Goal: Task Accomplishment & Management: Use online tool/utility

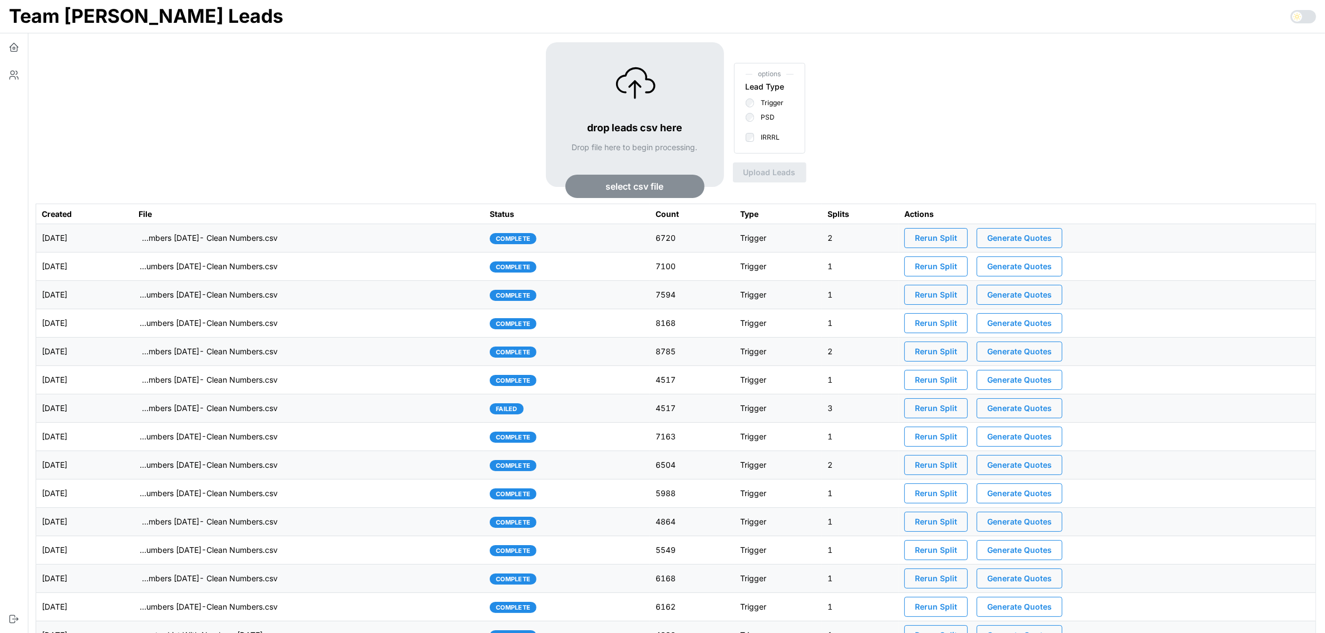
click at [133, 241] on td "[DATE]" at bounding box center [84, 238] width 97 height 28
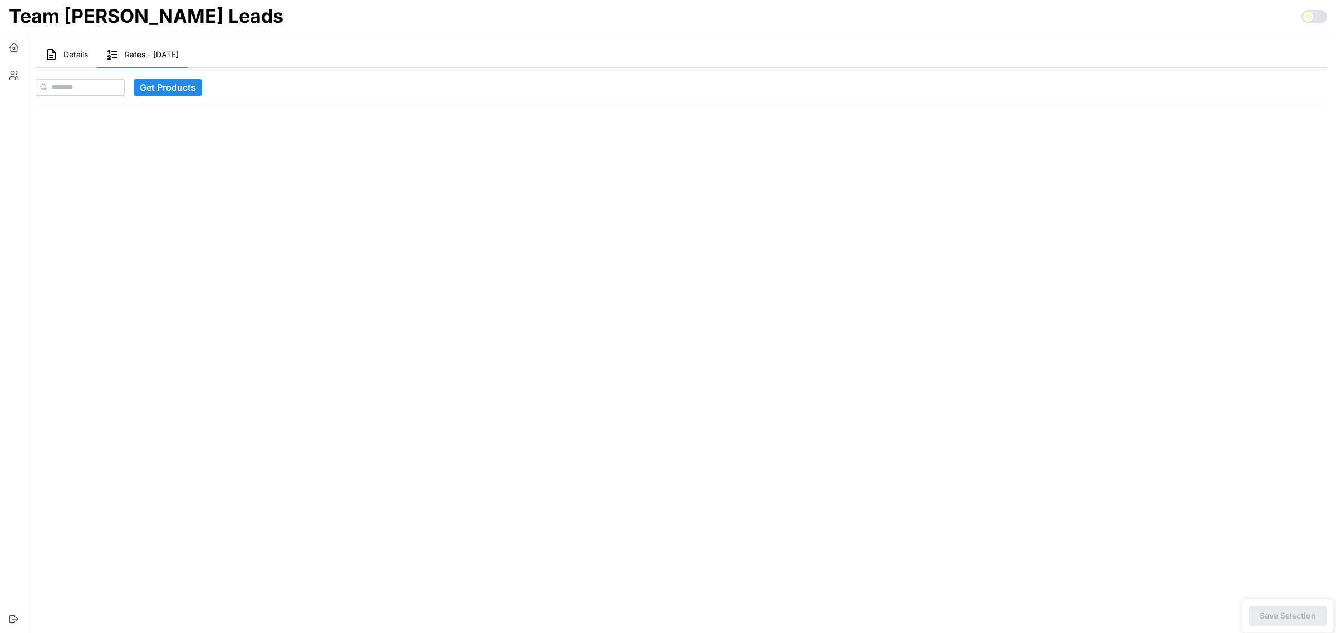
click at [68, 51] on span "Details" at bounding box center [75, 55] width 24 height 8
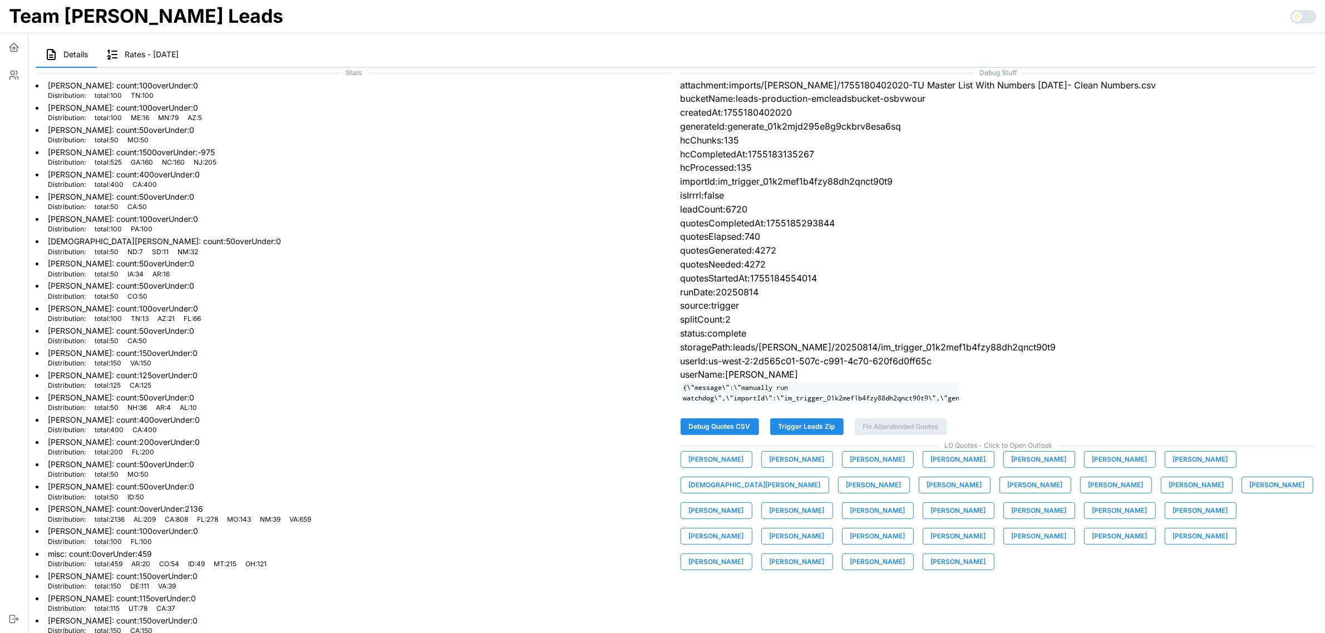
click at [819, 435] on span "Trigger Leads Zip" at bounding box center [807, 427] width 57 height 16
click at [495, 371] on li "Jeremy Hicks : count: 125 overUnder: 0 Distribution: total : 125 CA : 125" at bounding box center [354, 379] width 636 height 22
click at [814, 435] on span "Trigger Leads Zip" at bounding box center [807, 427] width 57 height 16
click at [18, 48] on icon "button" at bounding box center [13, 47] width 11 height 11
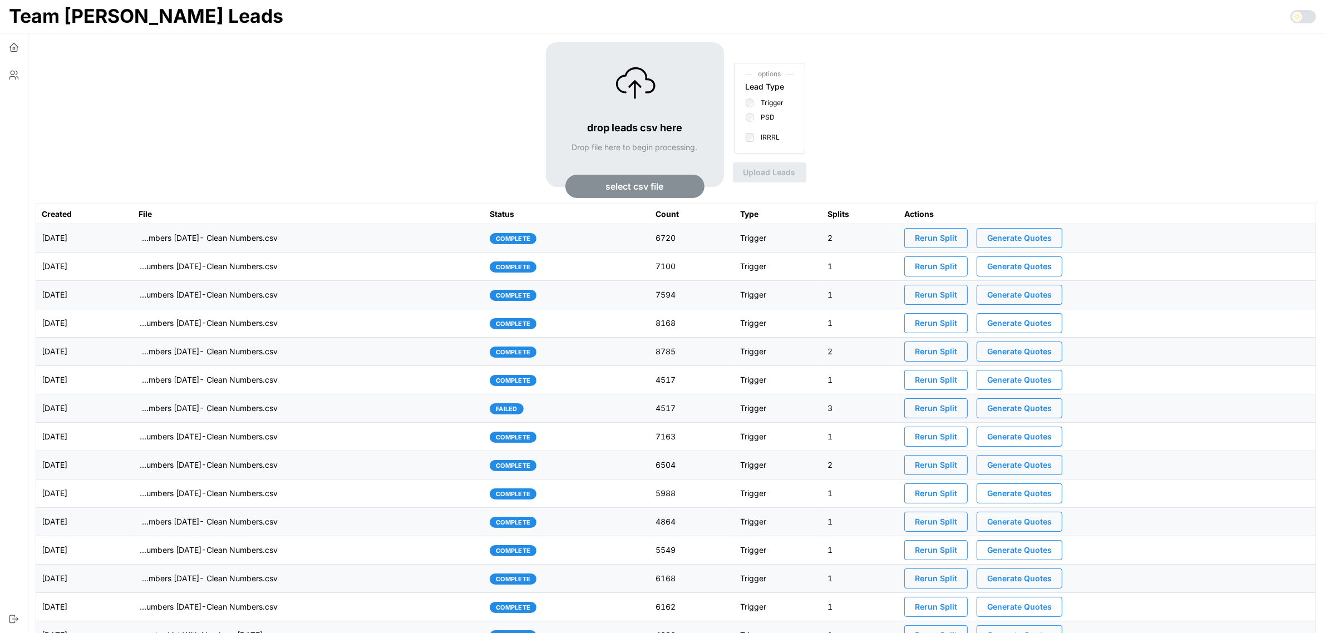
click at [627, 188] on span "select csv file" at bounding box center [635, 186] width 58 height 22
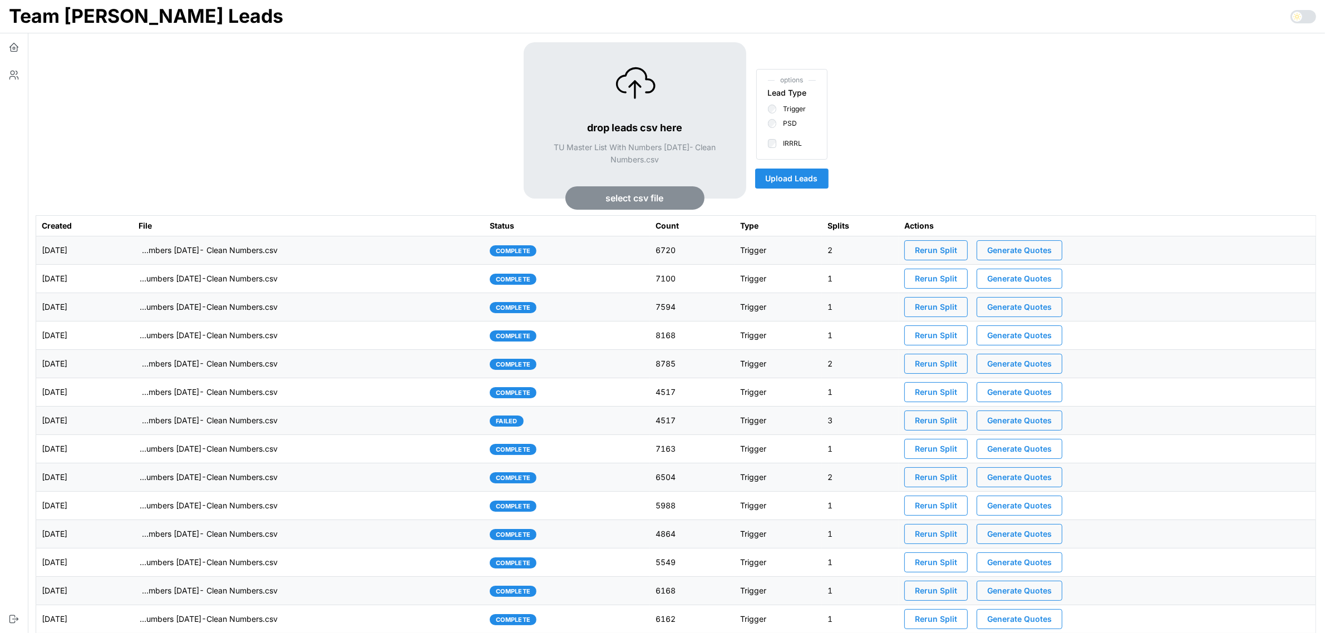
click at [800, 176] on span "Upload Leads" at bounding box center [792, 178] width 52 height 19
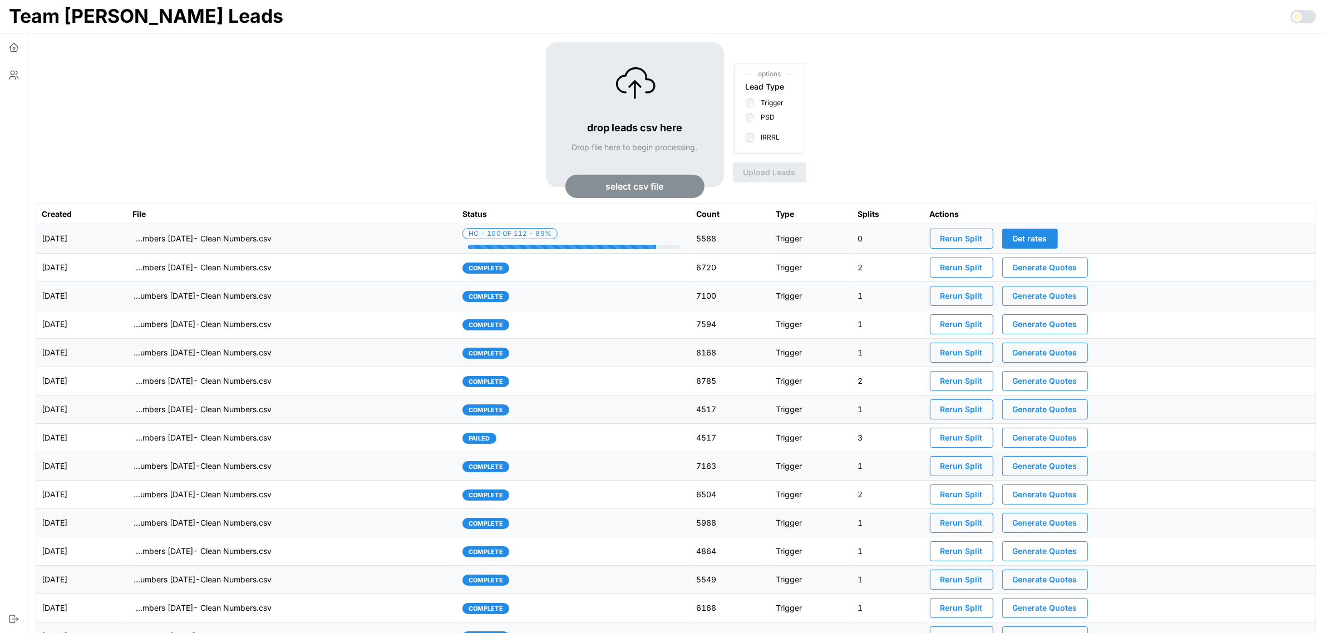
click at [345, 242] on td "imports/[PERSON_NAME]/1755267304807-TU Master List With Numbers [DATE]- Clean N…" at bounding box center [292, 238] width 330 height 29
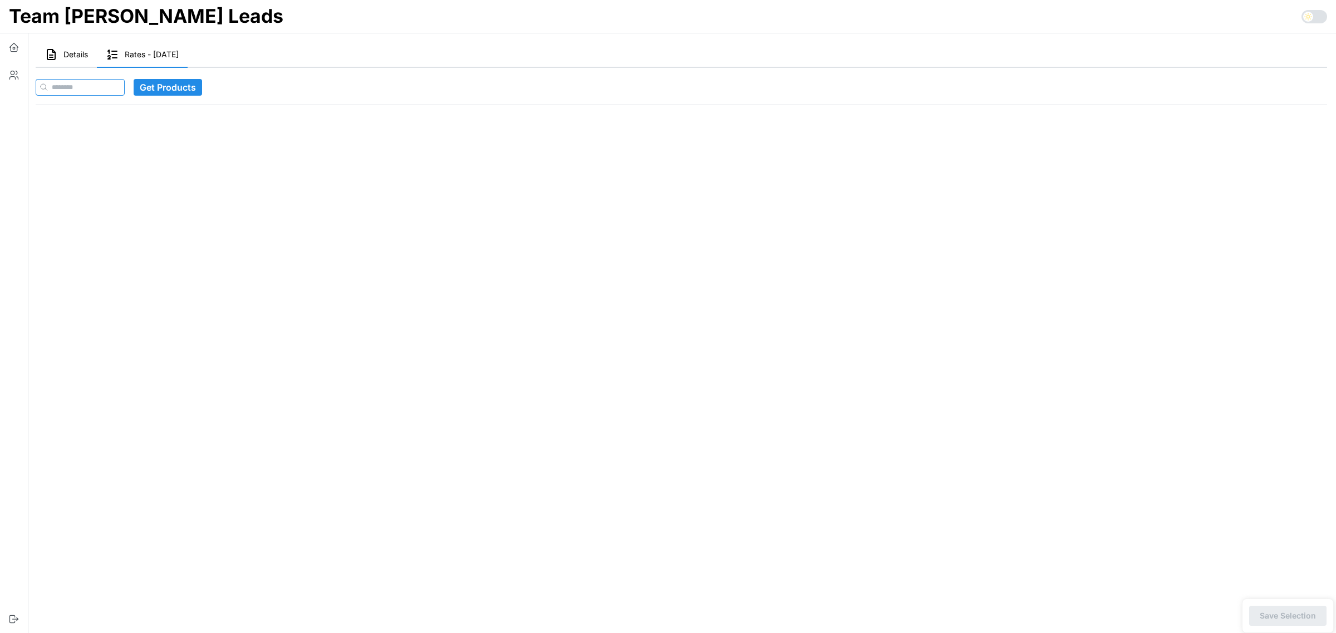
click at [121, 93] on input at bounding box center [80, 87] width 89 height 17
paste input "**********"
type input "**********"
click at [179, 86] on span "Get Products" at bounding box center [189, 88] width 56 height 16
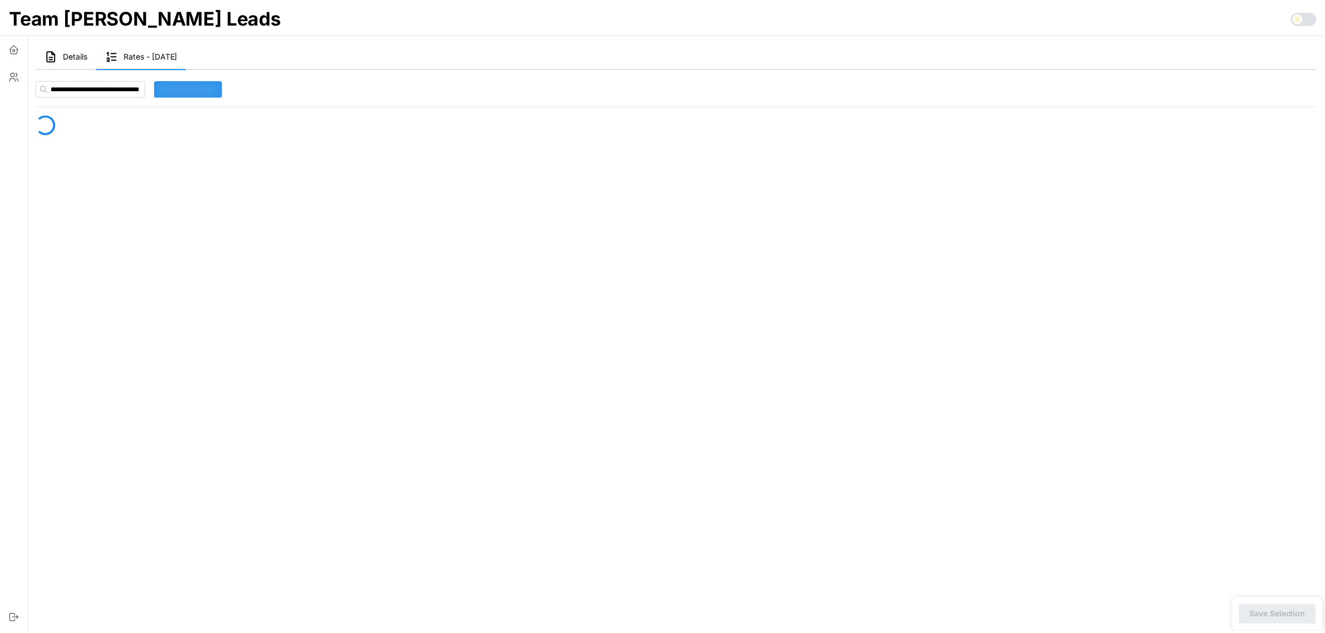
scroll to position [0, 0]
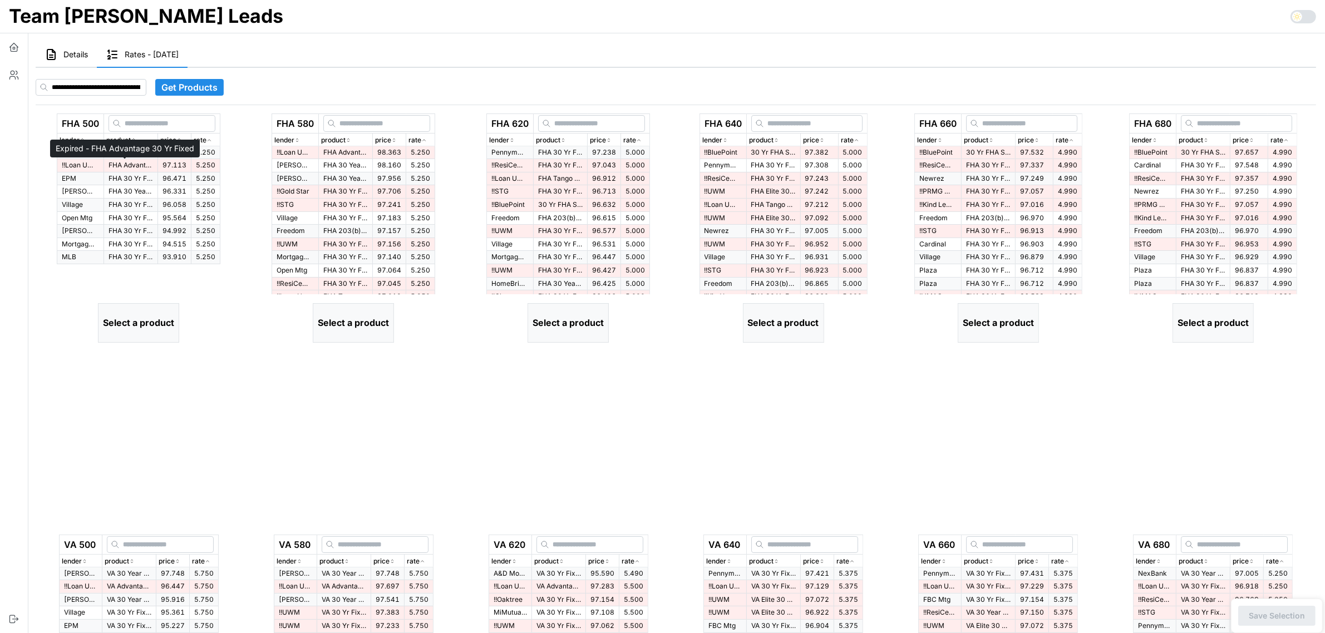
click at [144, 162] on p "FHA Advantage 30 Yr Fixed" at bounding box center [131, 165] width 45 height 9
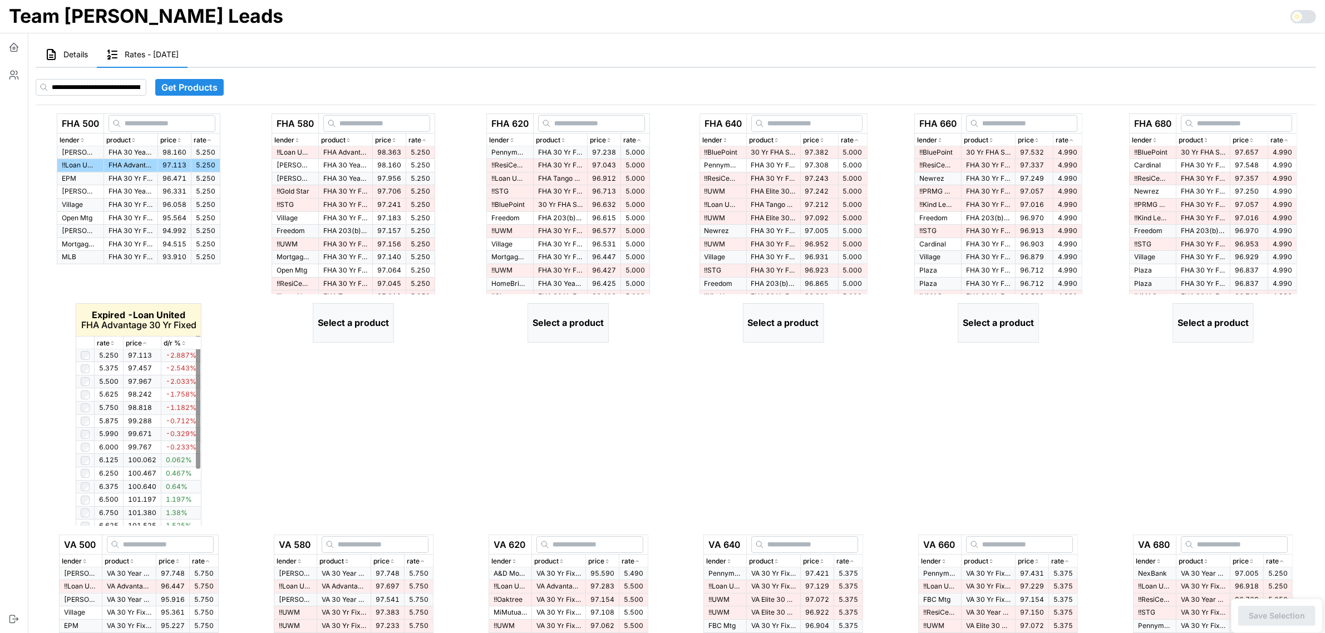
click at [112, 342] on icon "button" at bounding box center [113, 343] width 6 height 7
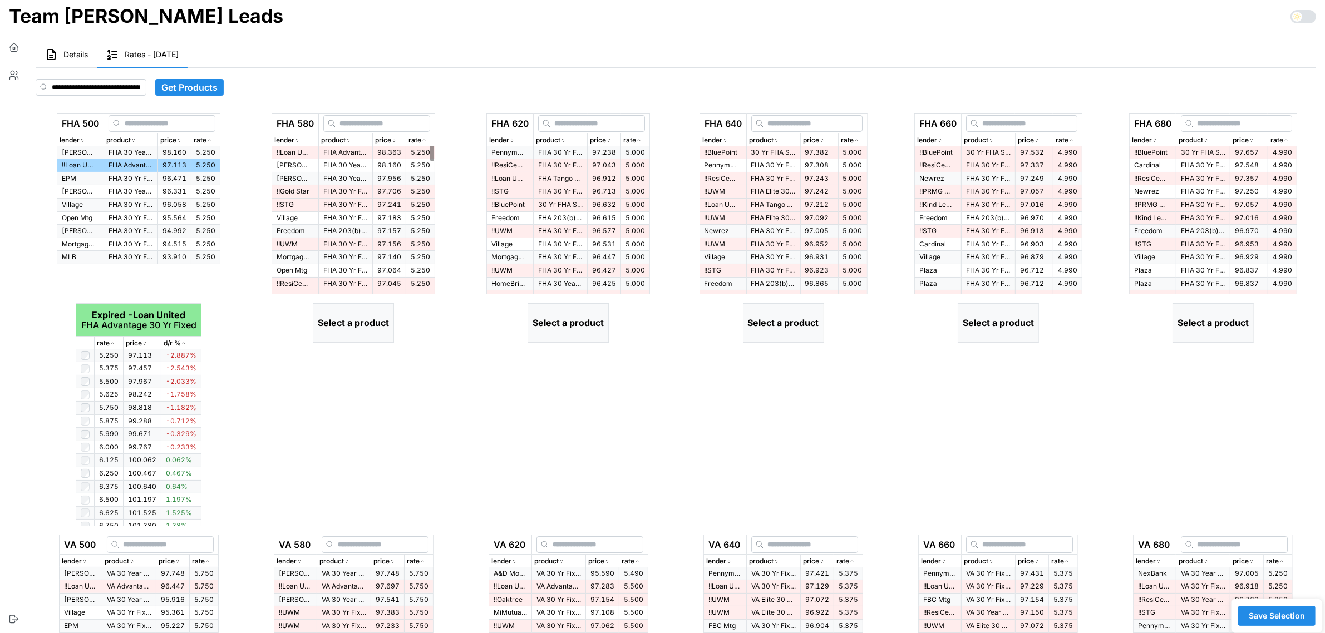
click at [427, 142] on icon "button" at bounding box center [424, 140] width 6 height 7
click at [355, 151] on p "FHA Advantage 30 Yr Fixed" at bounding box center [345, 152] width 45 height 9
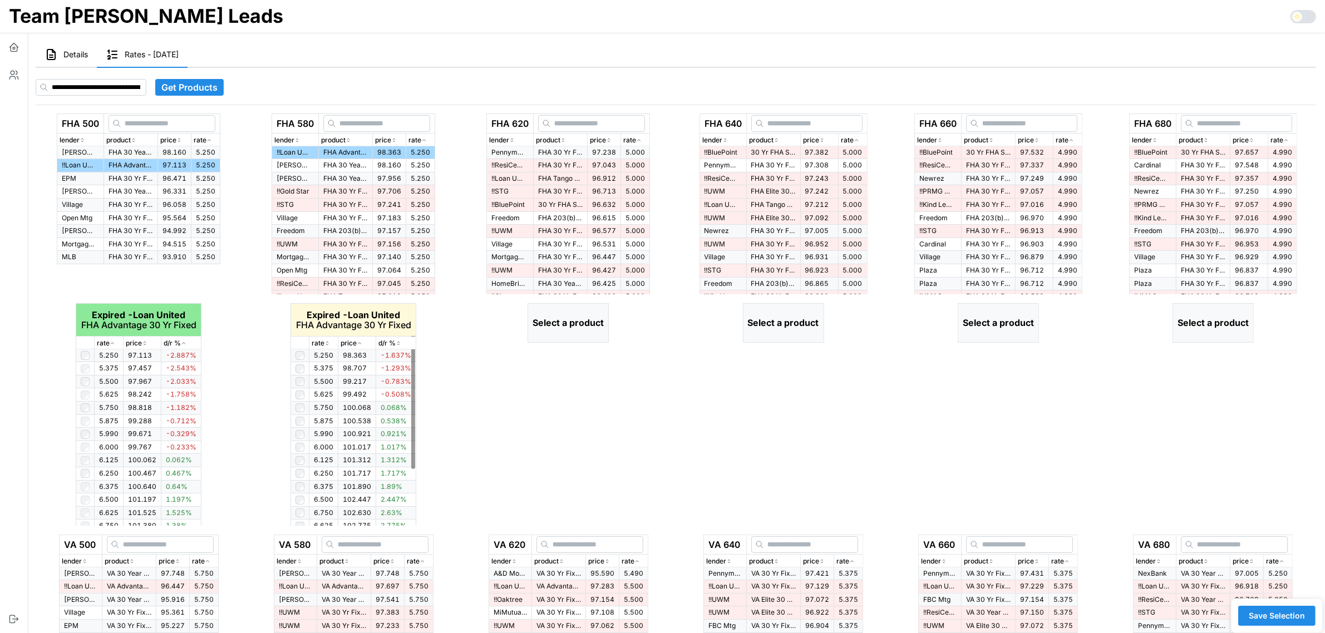
click at [327, 343] on icon "button" at bounding box center [327, 343] width 6 height 7
click at [327, 343] on icon "button" at bounding box center [327, 344] width 3 height 2
click at [323, 345] on p "rate" at bounding box center [318, 343] width 13 height 11
click at [644, 135] on div "rate" at bounding box center [635, 140] width 24 height 11
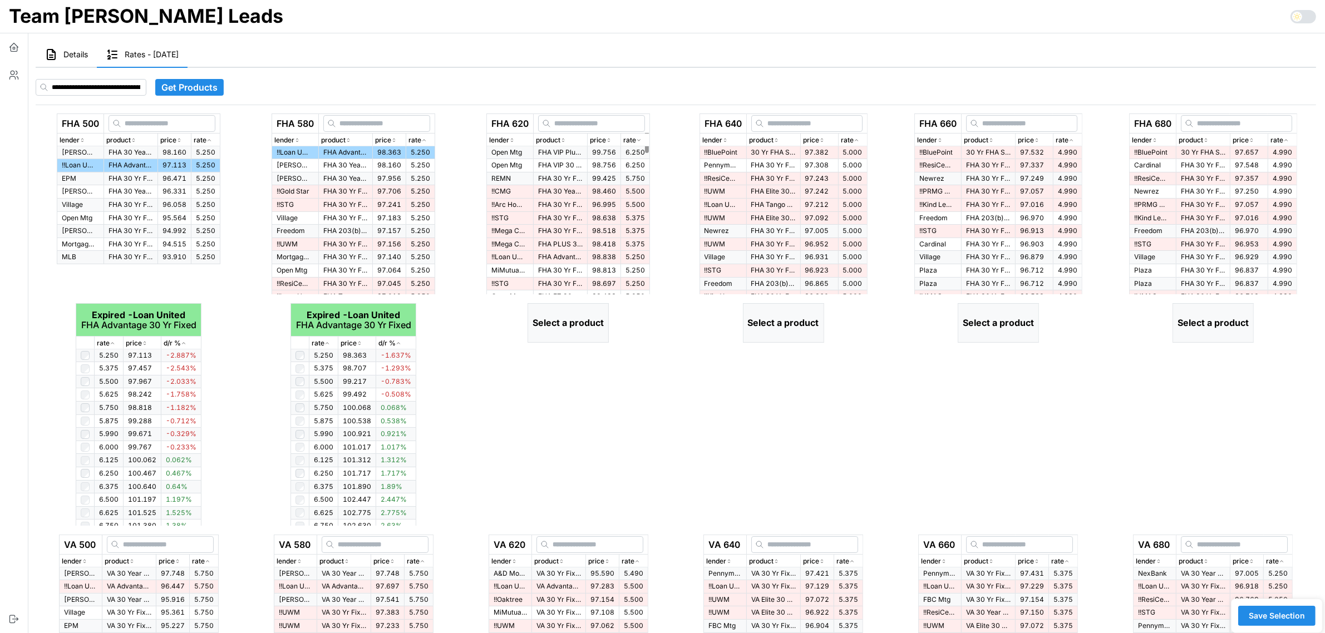
click at [644, 135] on div "rate" at bounding box center [635, 140] width 24 height 11
click at [539, 152] on p "FHA 30 Yr Fixed > $500K" at bounding box center [560, 152] width 45 height 9
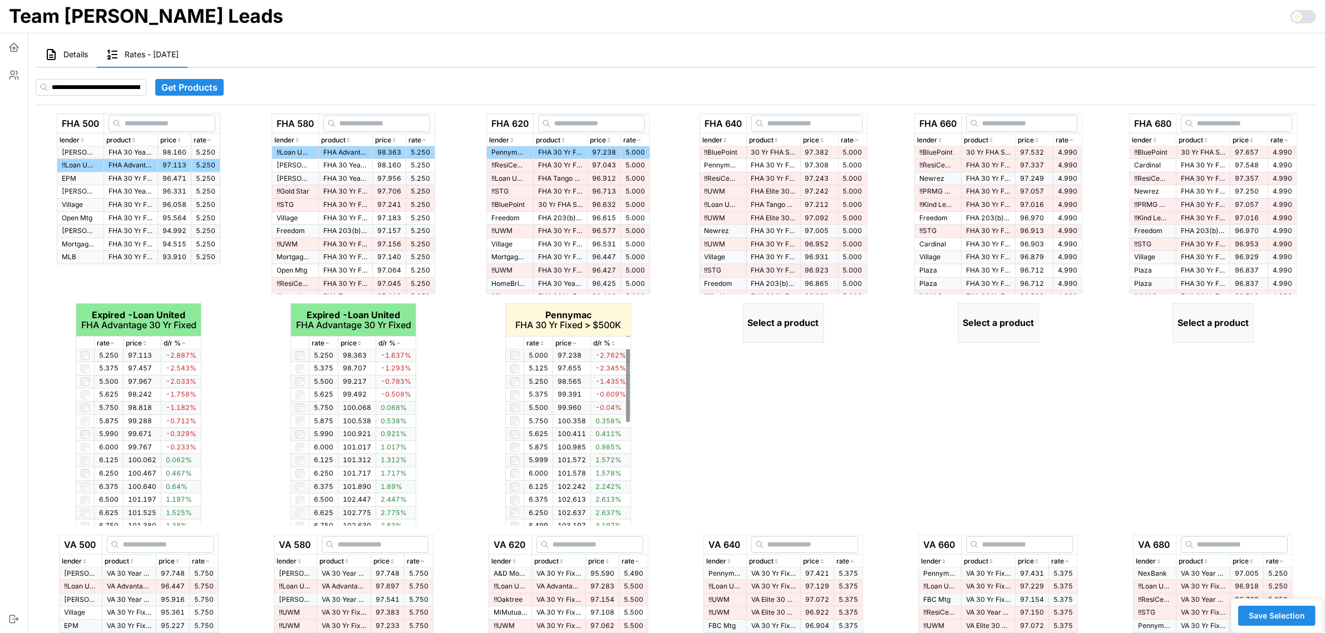
click at [541, 343] on icon "button" at bounding box center [542, 343] width 6 height 7
click at [543, 343] on icon "button" at bounding box center [542, 343] width 6 height 7
click at [859, 139] on icon "button" at bounding box center [857, 140] width 6 height 7
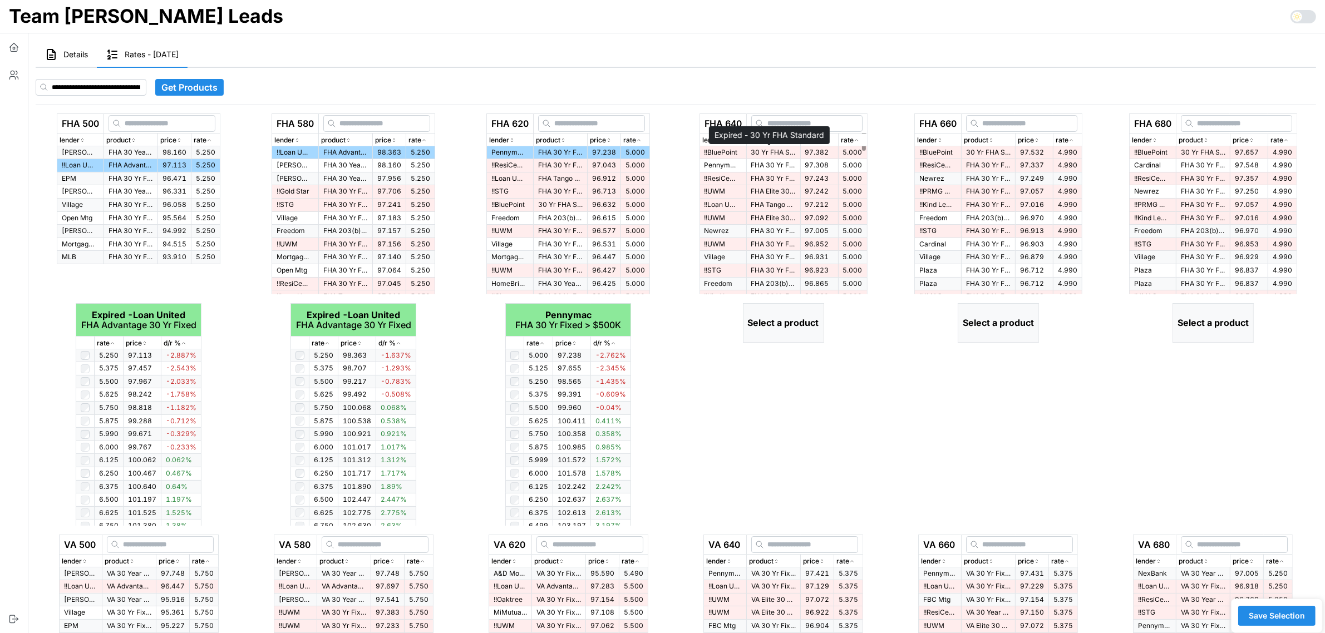
click at [775, 153] on p "30 Yr FHA Standard" at bounding box center [773, 152] width 45 height 9
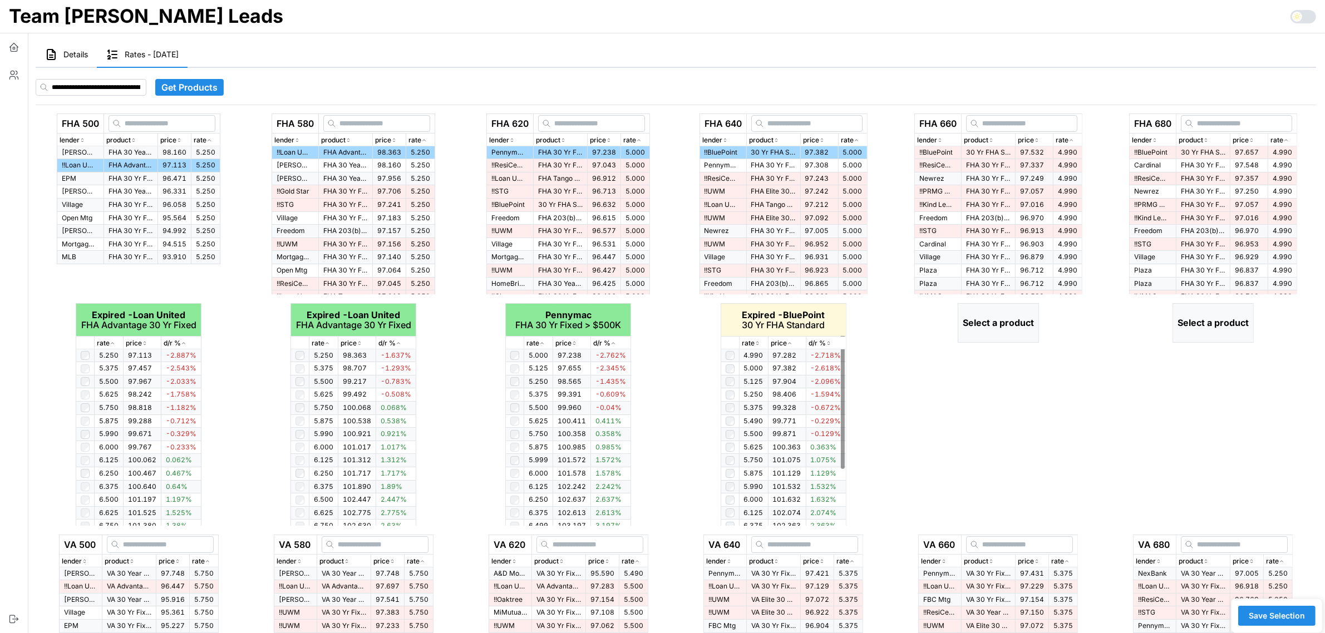
click at [758, 341] on icon "button" at bounding box center [758, 343] width 6 height 7
click at [1074, 139] on icon "button" at bounding box center [1071, 140] width 6 height 7
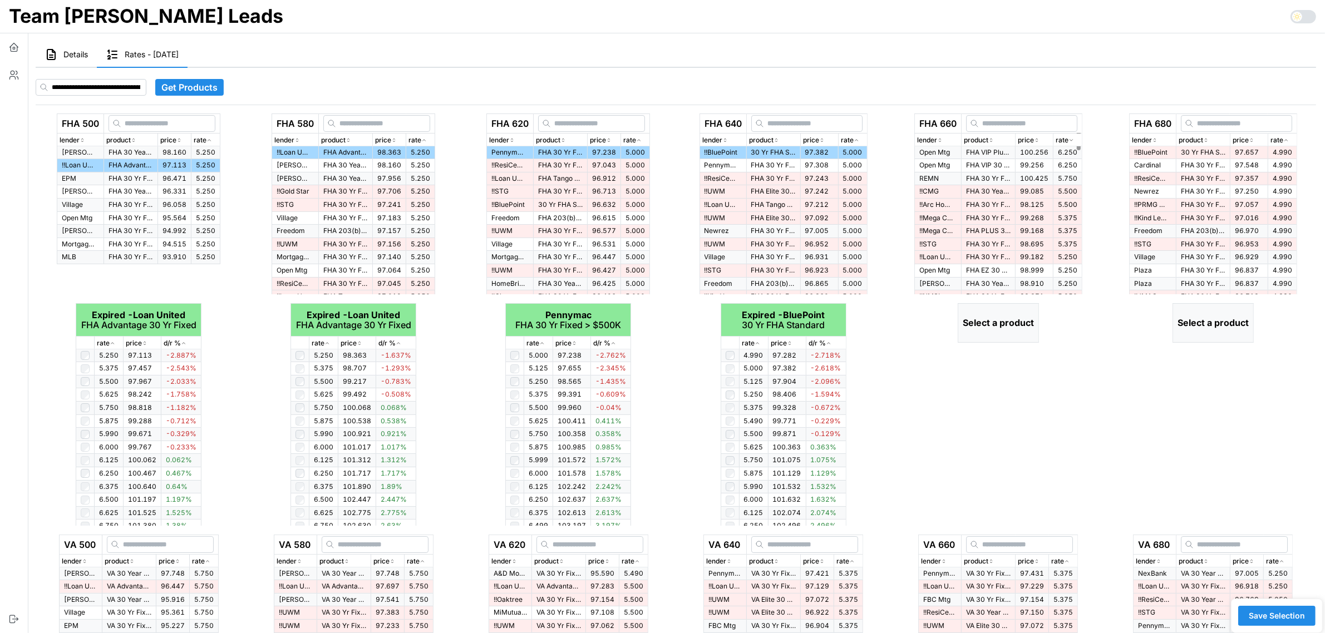
click at [1074, 139] on icon "button" at bounding box center [1071, 140] width 6 height 7
click at [1027, 150] on span "97.532" at bounding box center [1032, 152] width 24 height 8
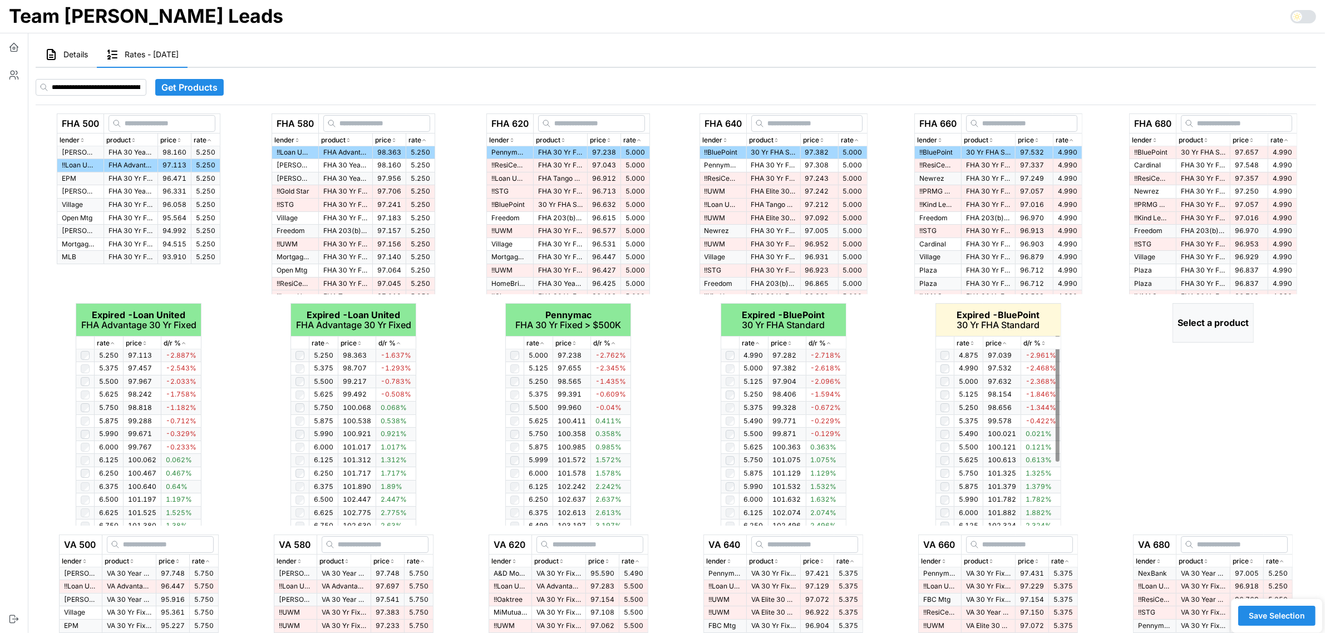
click at [974, 343] on icon "button" at bounding box center [972, 343] width 6 height 7
click at [973, 343] on icon "button" at bounding box center [971, 344] width 3 height 2
click at [974, 343] on icon "button" at bounding box center [972, 343] width 6 height 7
click at [1250, 139] on icon "button" at bounding box center [1252, 140] width 6 height 7
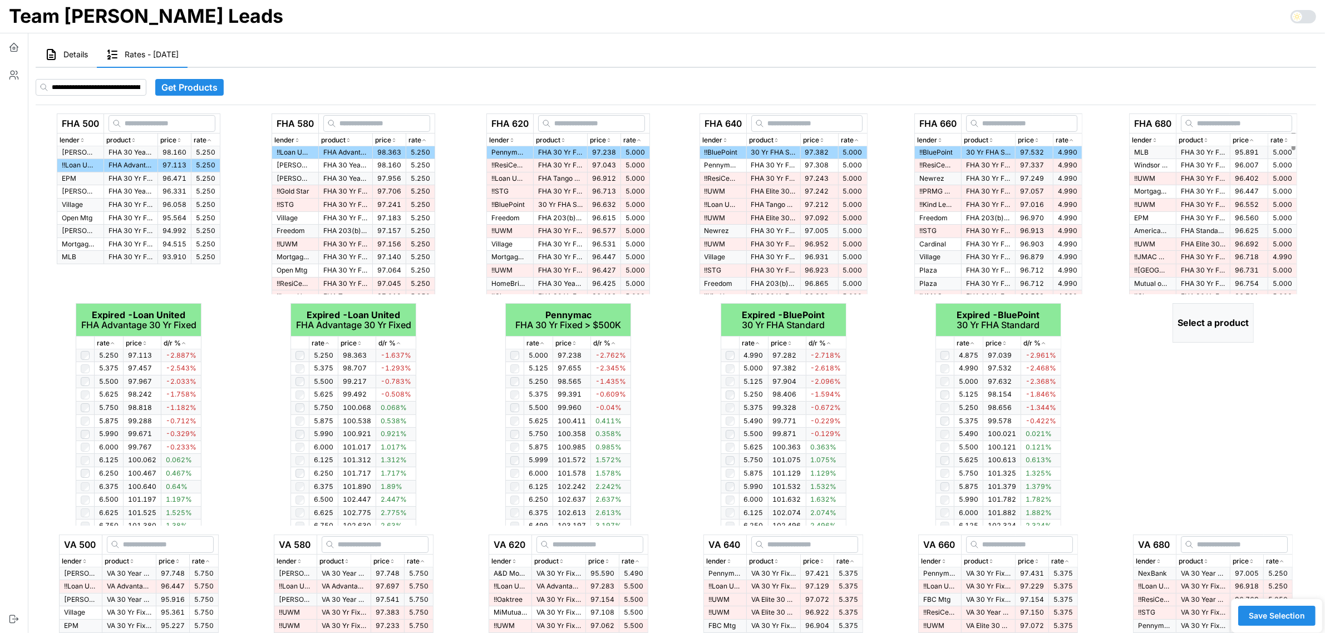
click at [1250, 139] on icon "button" at bounding box center [1252, 140] width 6 height 7
click at [1289, 139] on icon "button" at bounding box center [1286, 140] width 6 height 7
click at [1221, 150] on td "30 Yr FHA Standard" at bounding box center [1203, 152] width 54 height 13
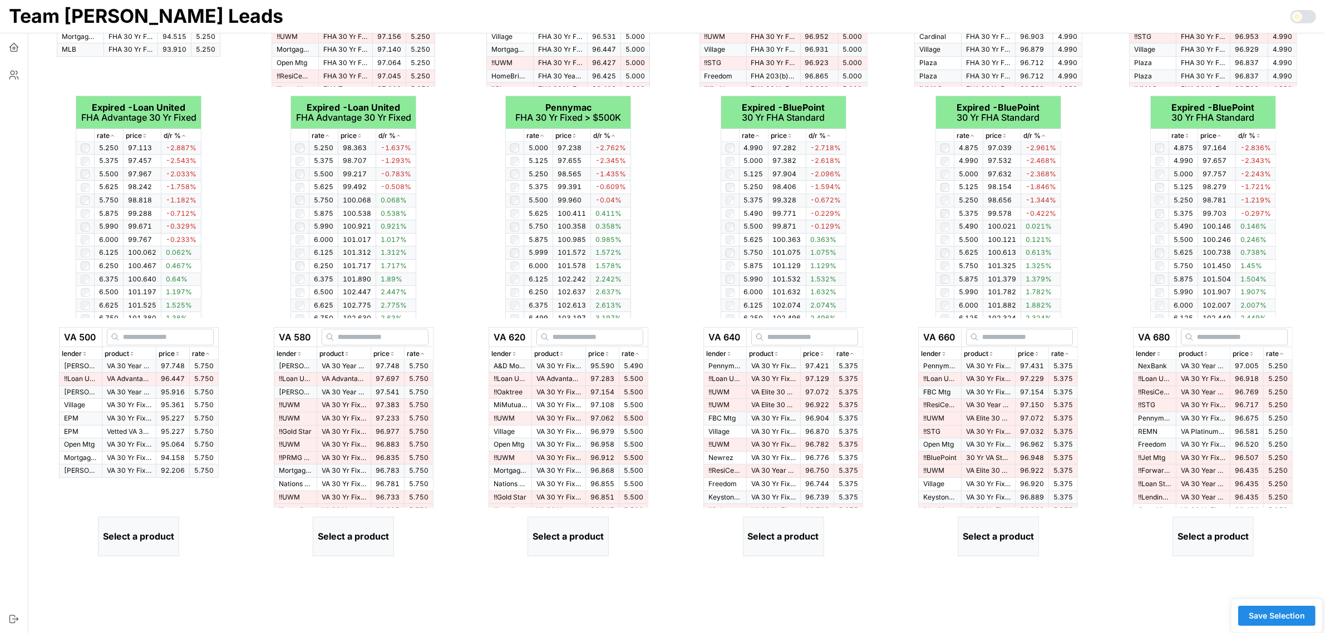
scroll to position [209, 0]
click at [209, 352] on icon "button" at bounding box center [207, 353] width 3 height 2
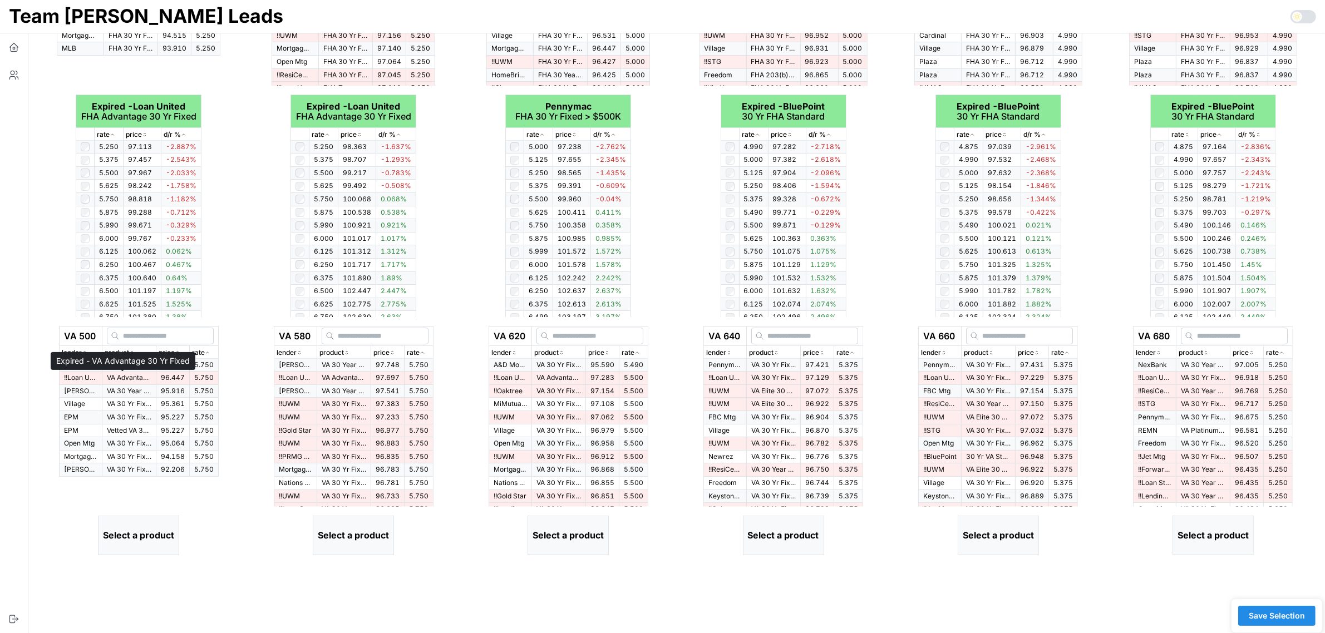
click at [124, 380] on p "VA Advantage 30 Yr Fixed" at bounding box center [129, 377] width 45 height 9
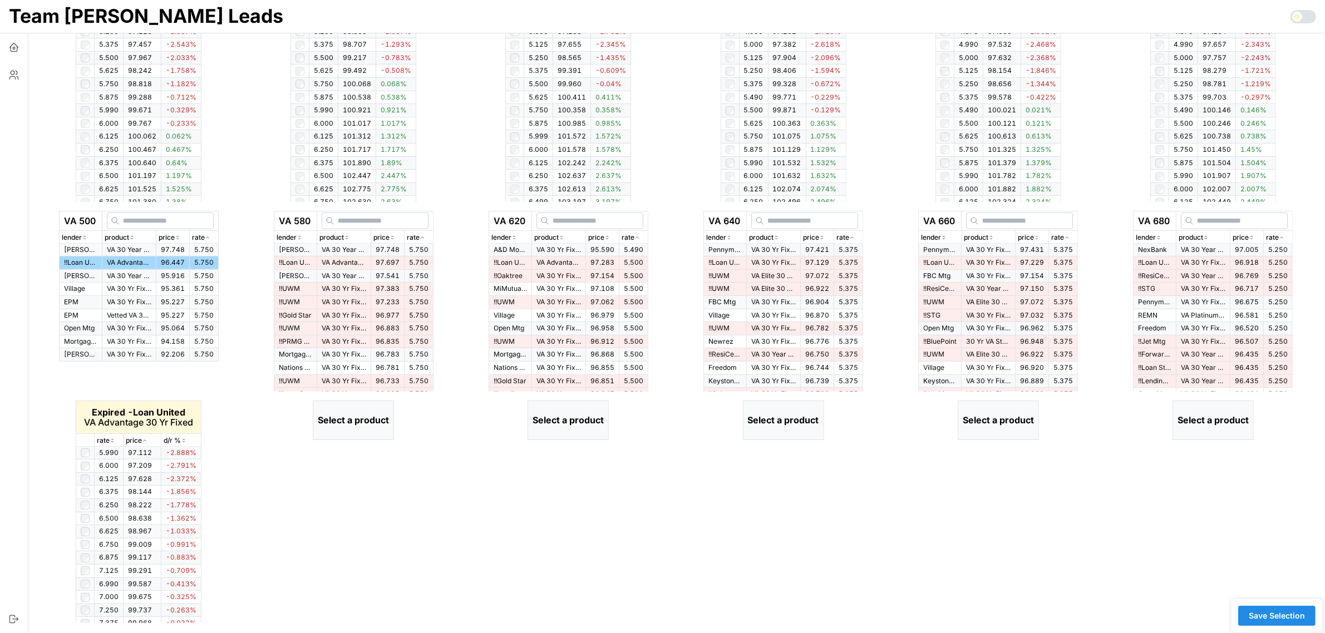
scroll to position [331, 0]
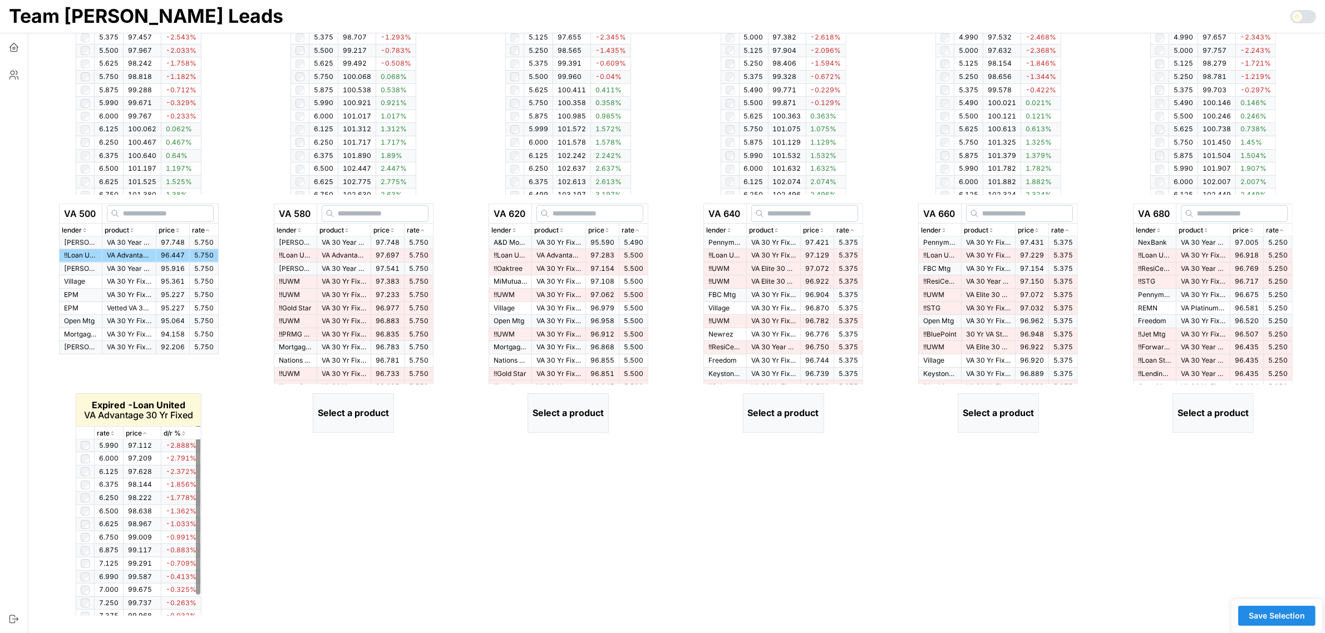
click at [110, 432] on icon "button" at bounding box center [113, 433] width 6 height 7
click at [420, 228] on p "rate" at bounding box center [413, 230] width 13 height 11
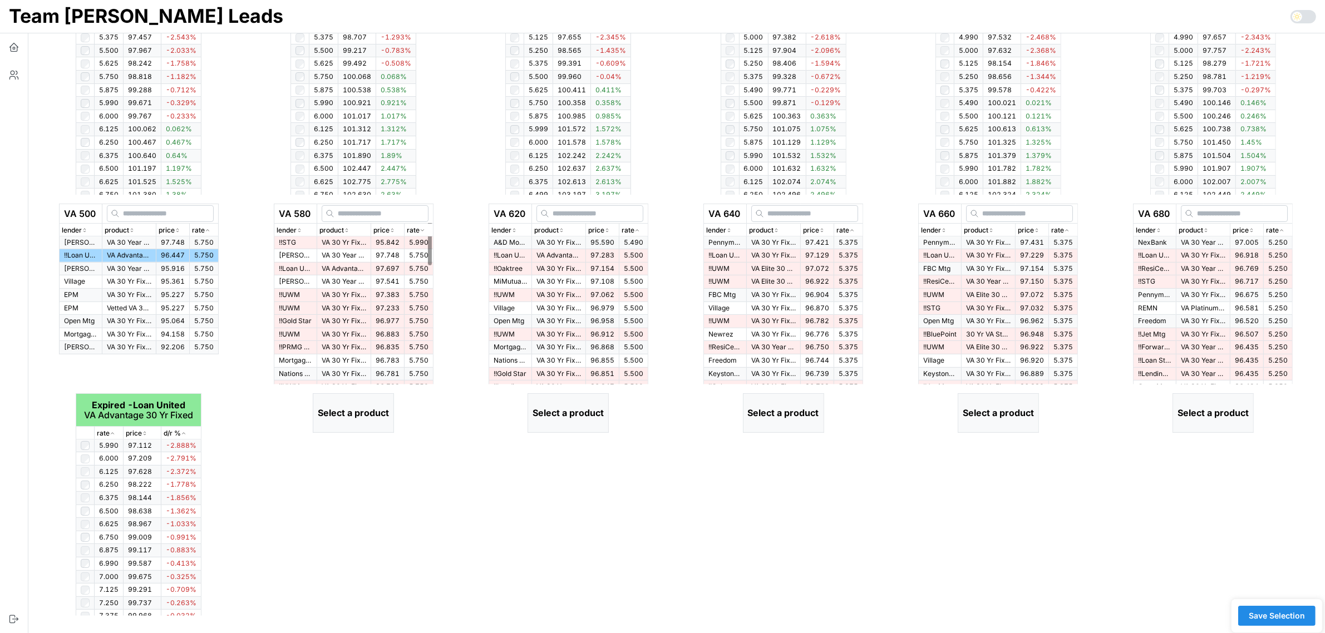
click at [423, 226] on div "rate" at bounding box center [419, 230] width 24 height 11
click at [344, 254] on p "VA Advantage 30 Yr Fixed" at bounding box center [344, 255] width 45 height 9
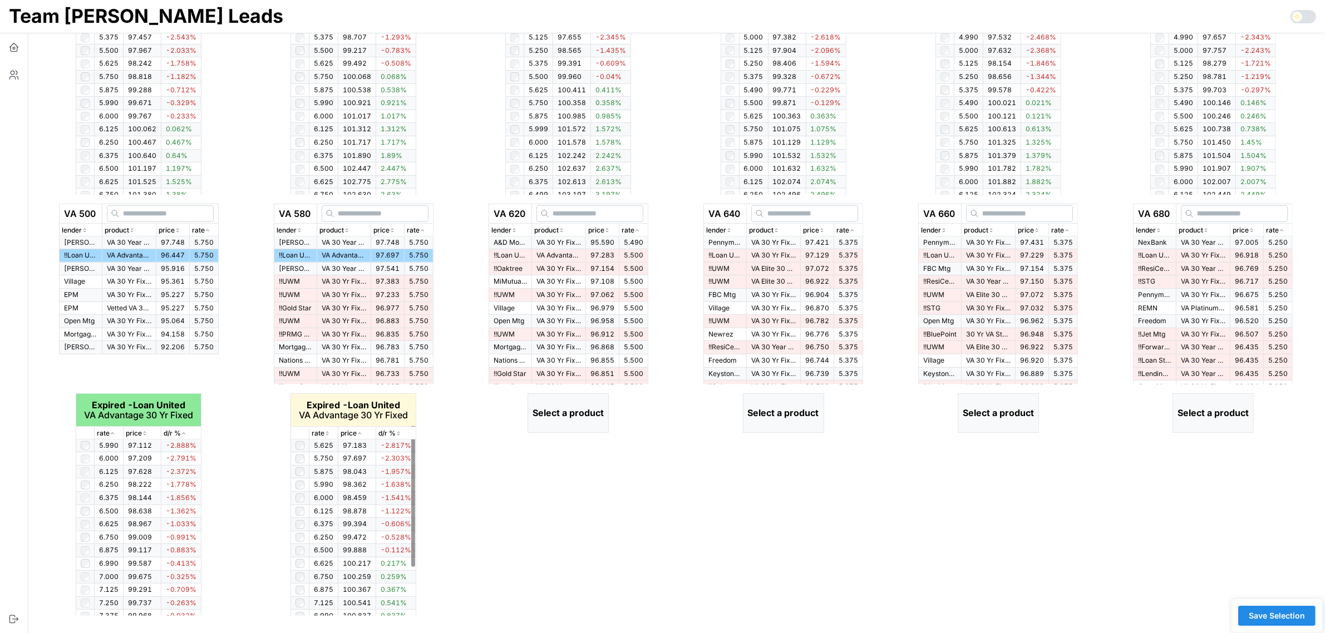
click at [327, 433] on icon "button" at bounding box center [327, 433] width 6 height 7
click at [634, 228] on p "rate" at bounding box center [628, 230] width 13 height 11
click at [638, 227] on icon "button" at bounding box center [637, 230] width 6 height 7
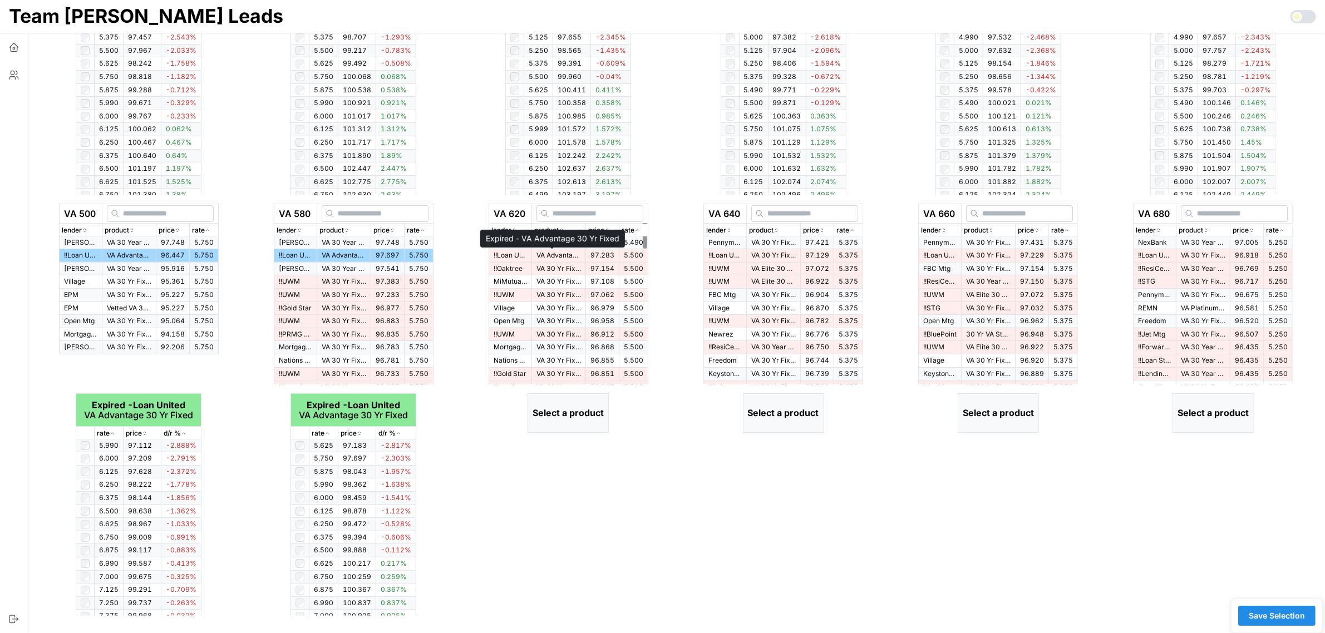
click at [550, 256] on p "VA Advantage 30 Yr Fixed" at bounding box center [558, 255] width 45 height 9
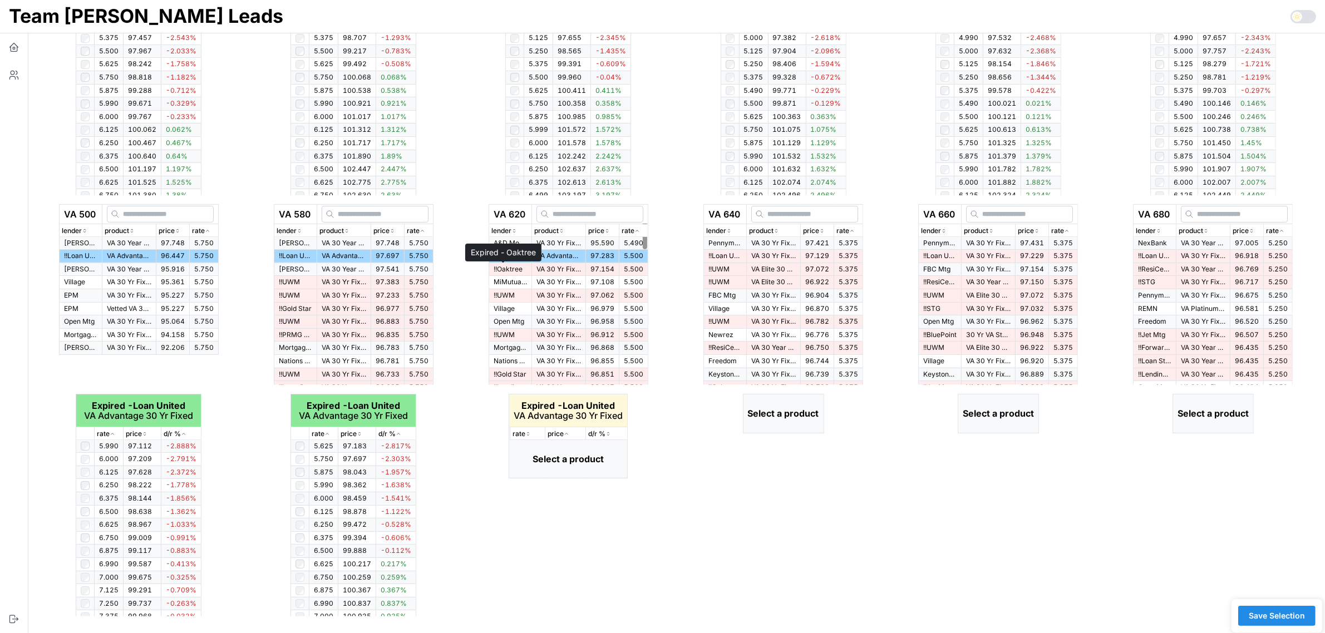
click at [513, 271] on p "!! Oaktree" at bounding box center [510, 269] width 33 height 9
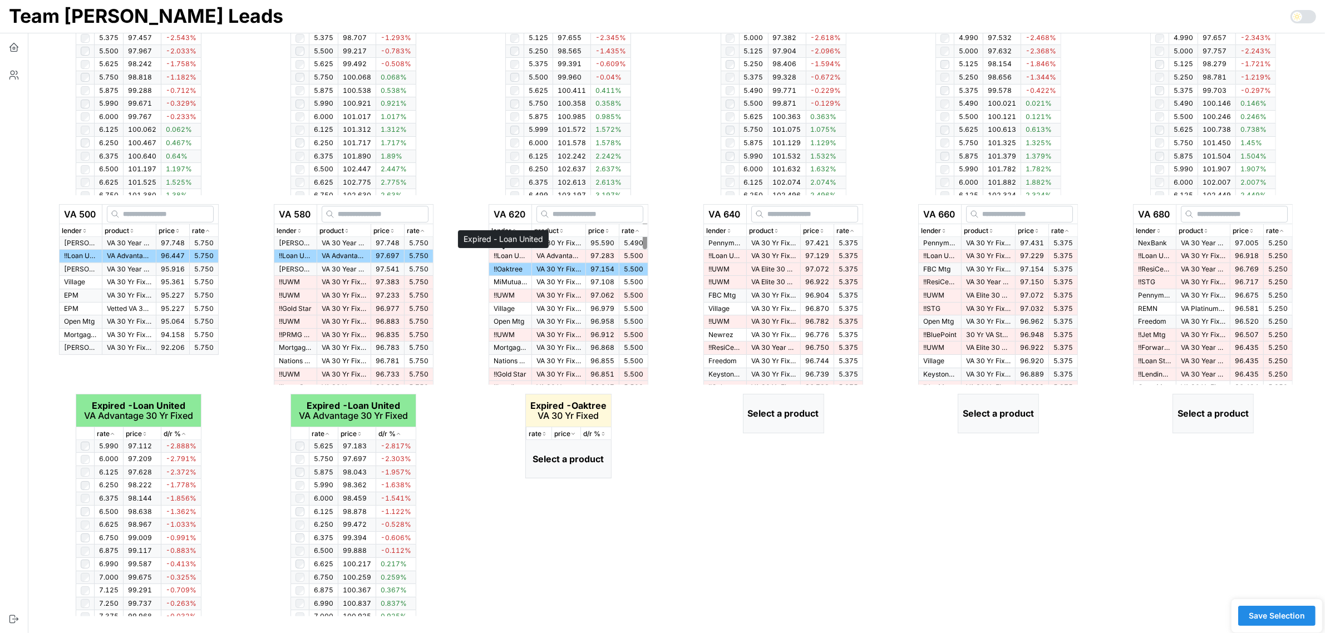
click at [516, 254] on p "!! Loan United" at bounding box center [510, 256] width 33 height 9
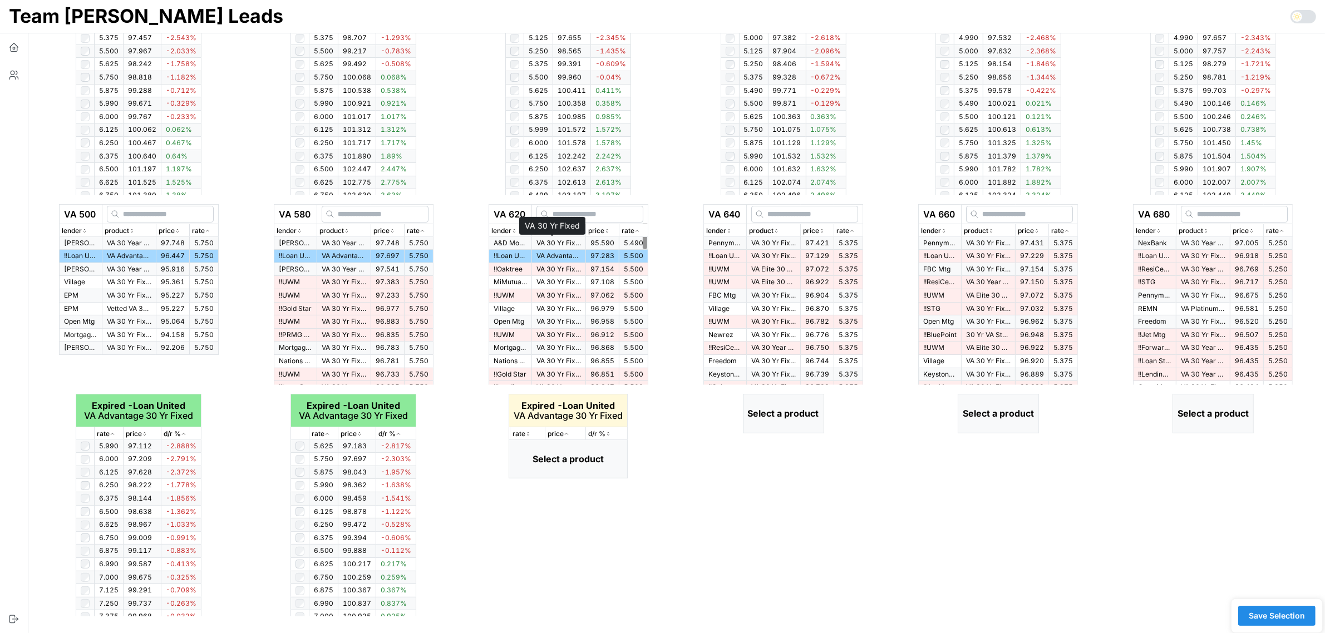
click at [566, 243] on p "VA 30 Yr Fixed" at bounding box center [558, 243] width 45 height 9
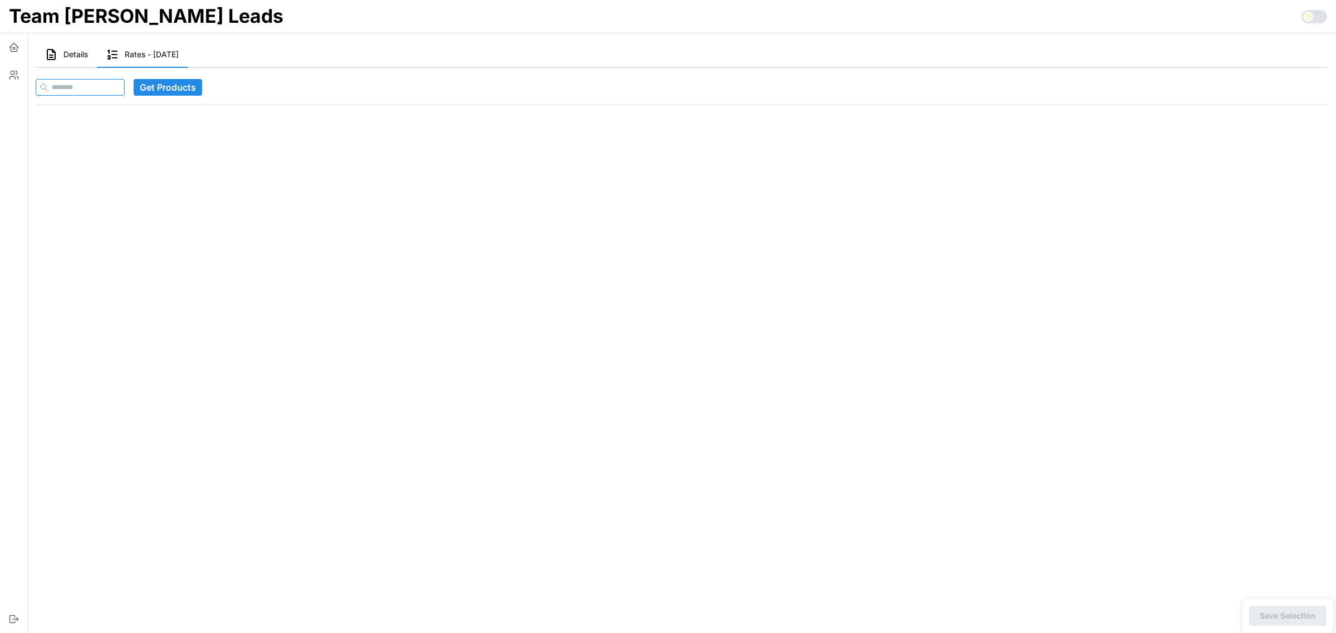
click at [65, 89] on input at bounding box center [80, 87] width 89 height 17
paste input "**********"
type input "**********"
click at [191, 90] on span "Get Products" at bounding box center [189, 88] width 56 height 16
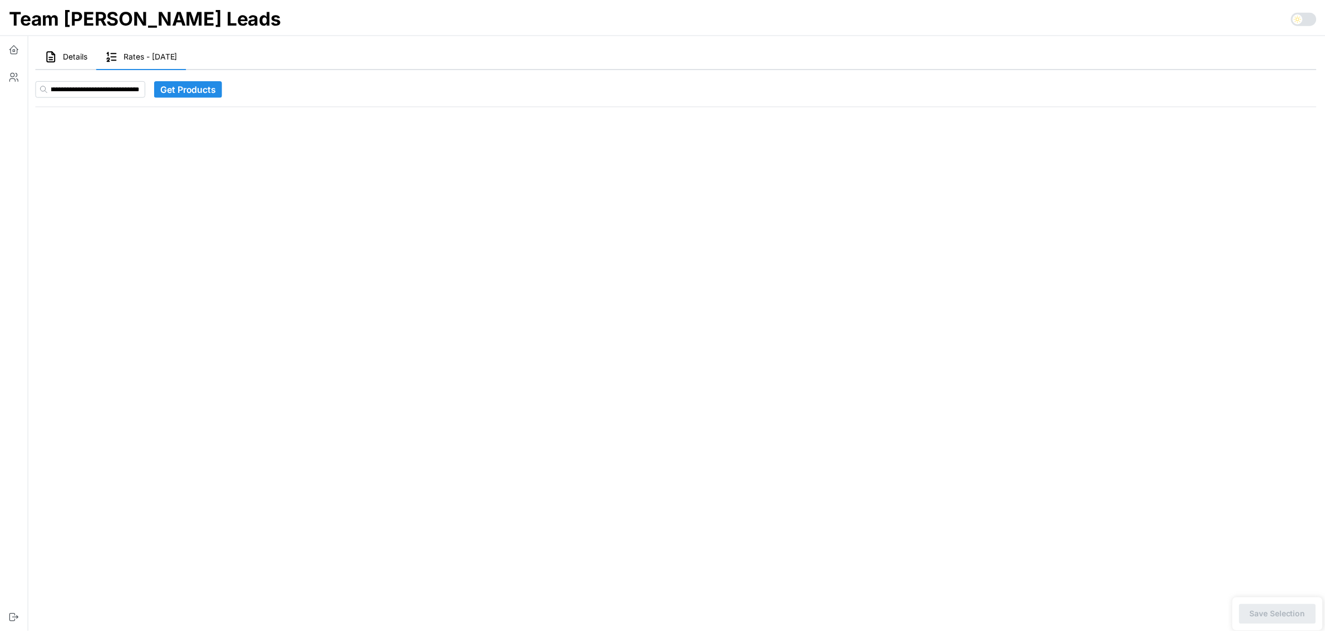
scroll to position [0, 0]
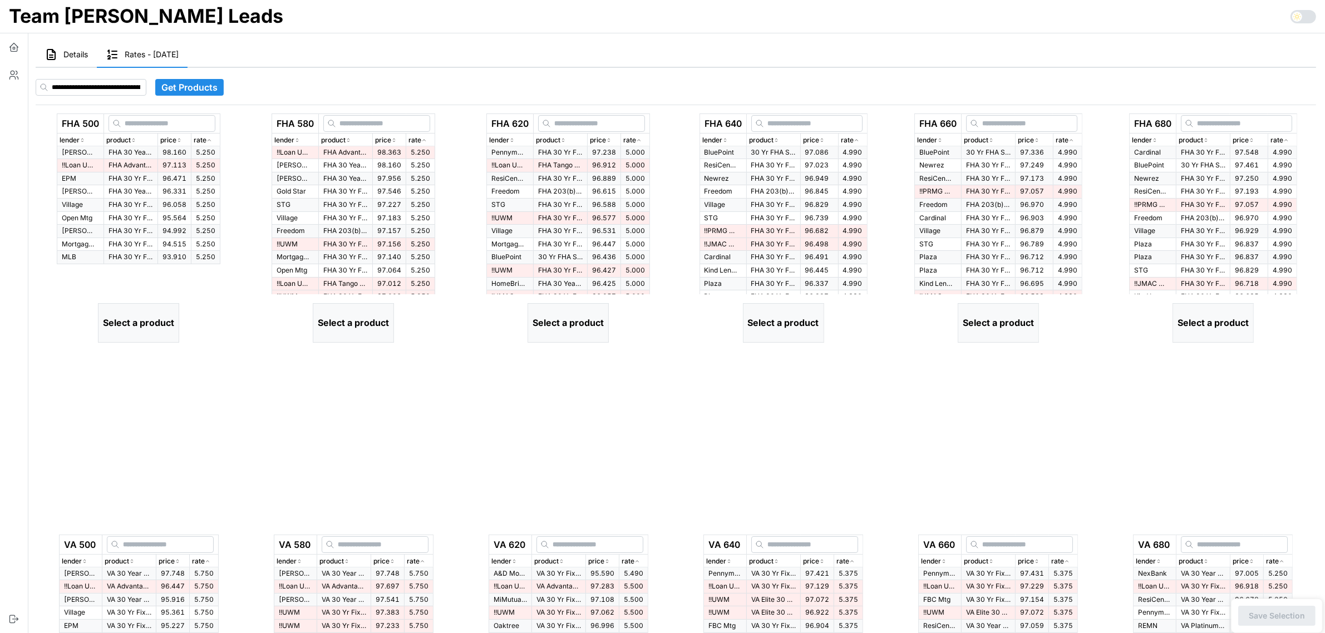
click at [212, 141] on icon "button" at bounding box center [209, 140] width 6 height 7
click at [121, 163] on p "FHA Advantage 30 Yr Fixed" at bounding box center [131, 165] width 45 height 9
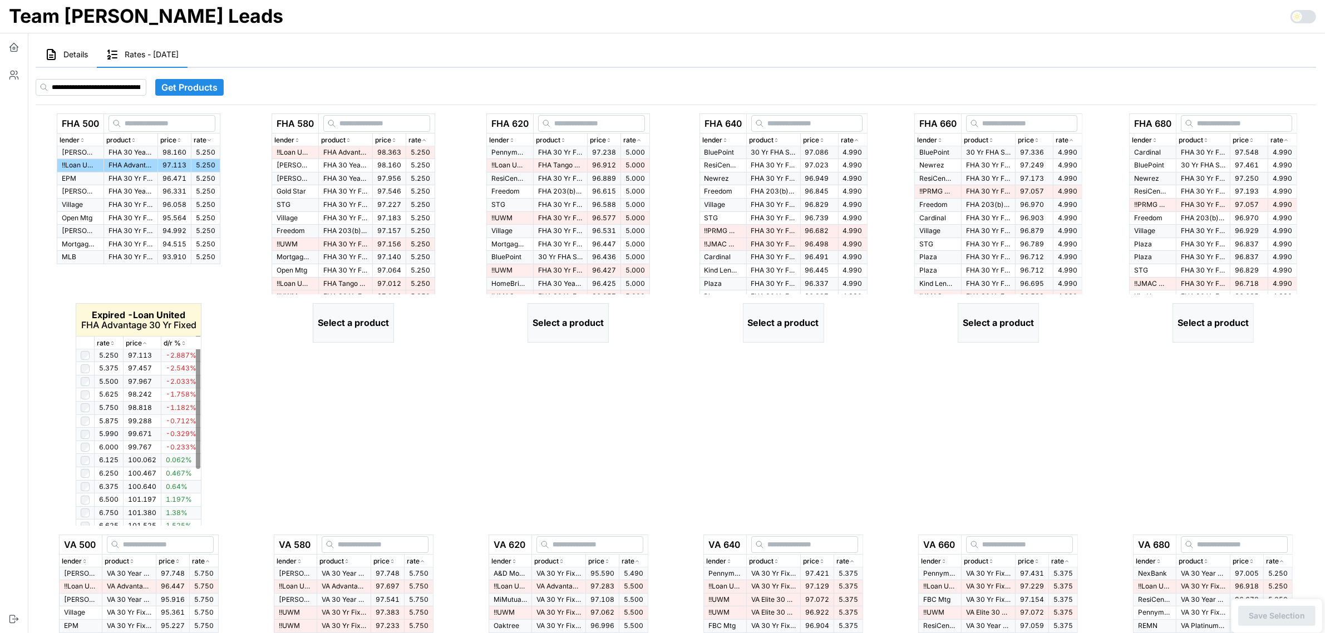
click at [113, 342] on icon "button" at bounding box center [113, 343] width 6 height 7
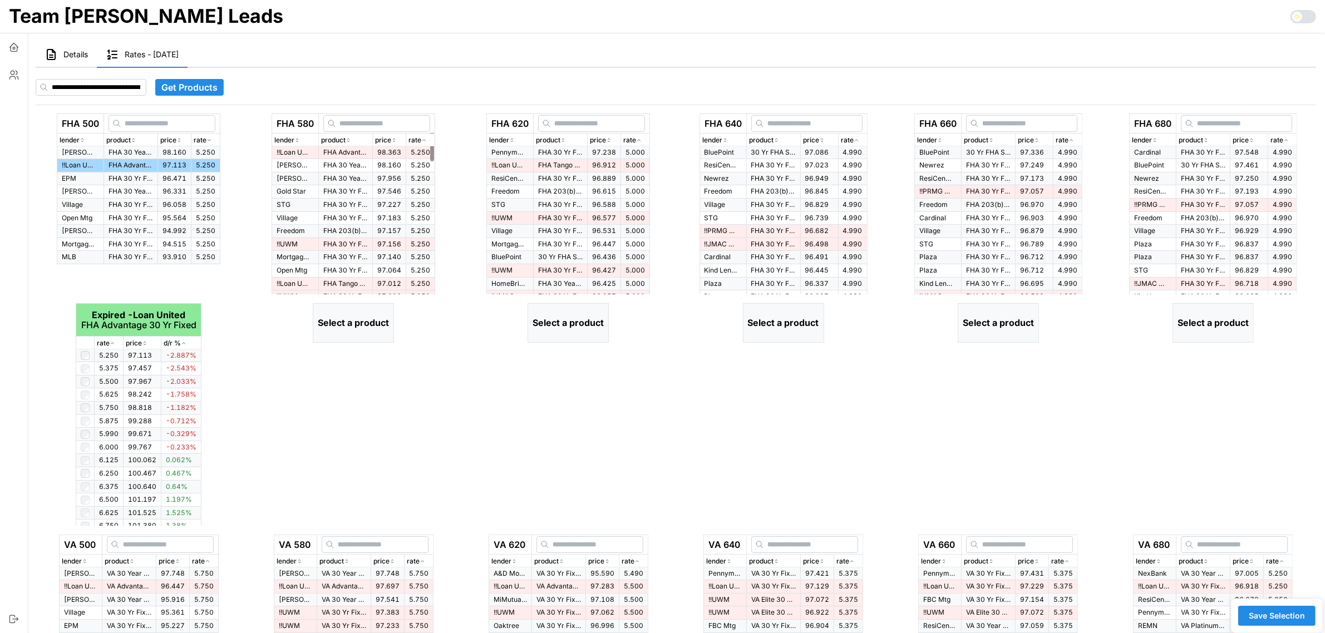
click at [427, 138] on icon "button" at bounding box center [424, 140] width 6 height 7
click at [387, 153] on span "98.363" at bounding box center [389, 152] width 24 height 8
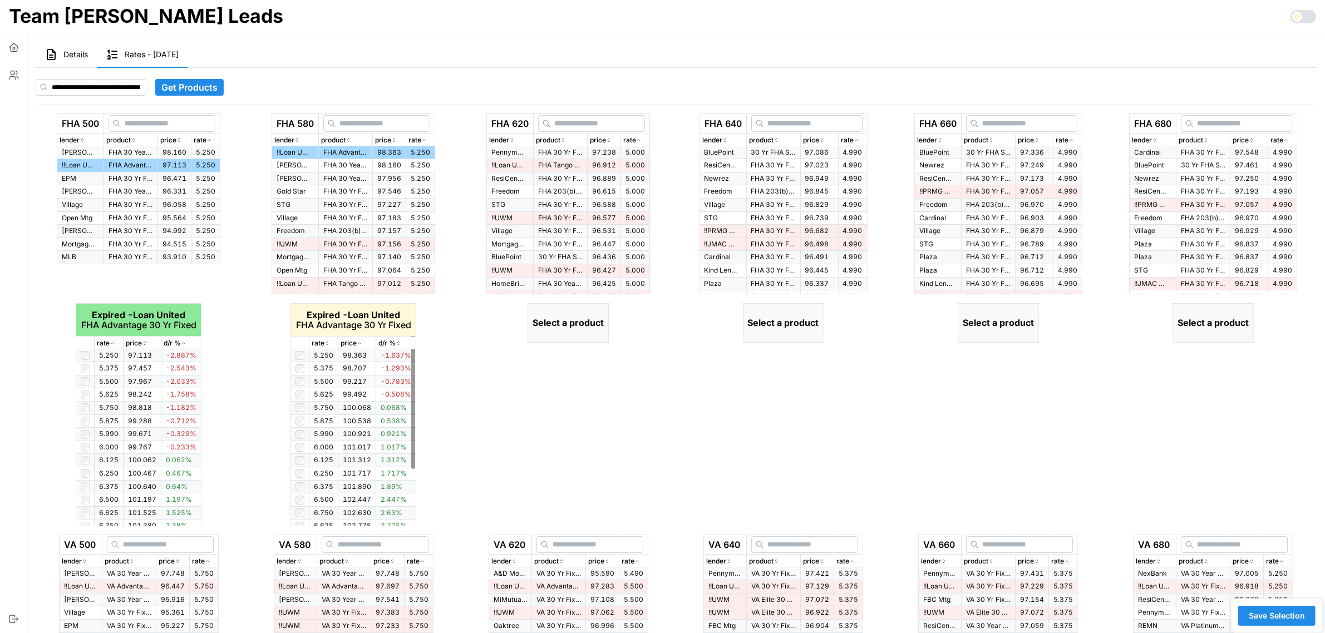
click at [329, 341] on icon "button" at bounding box center [327, 343] width 6 height 7
click at [642, 140] on icon "button" at bounding box center [639, 140] width 6 height 7
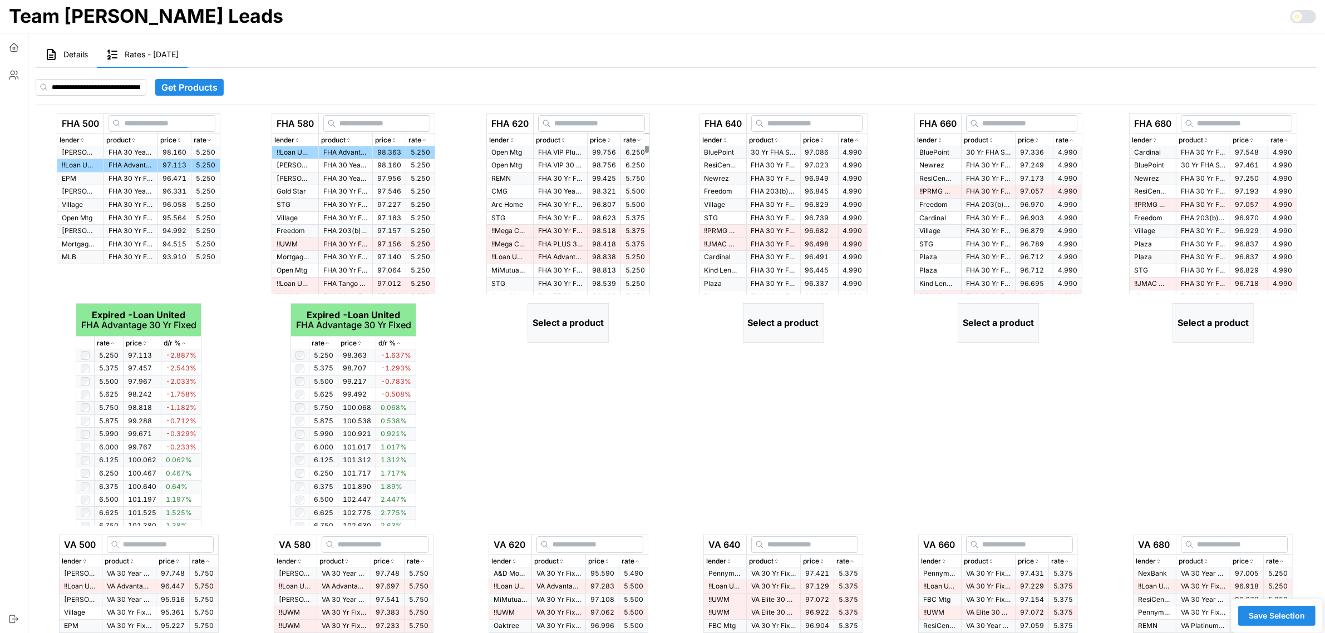
click at [642, 140] on icon "button" at bounding box center [639, 140] width 6 height 7
click at [603, 149] on span "97.238" at bounding box center [604, 152] width 24 height 8
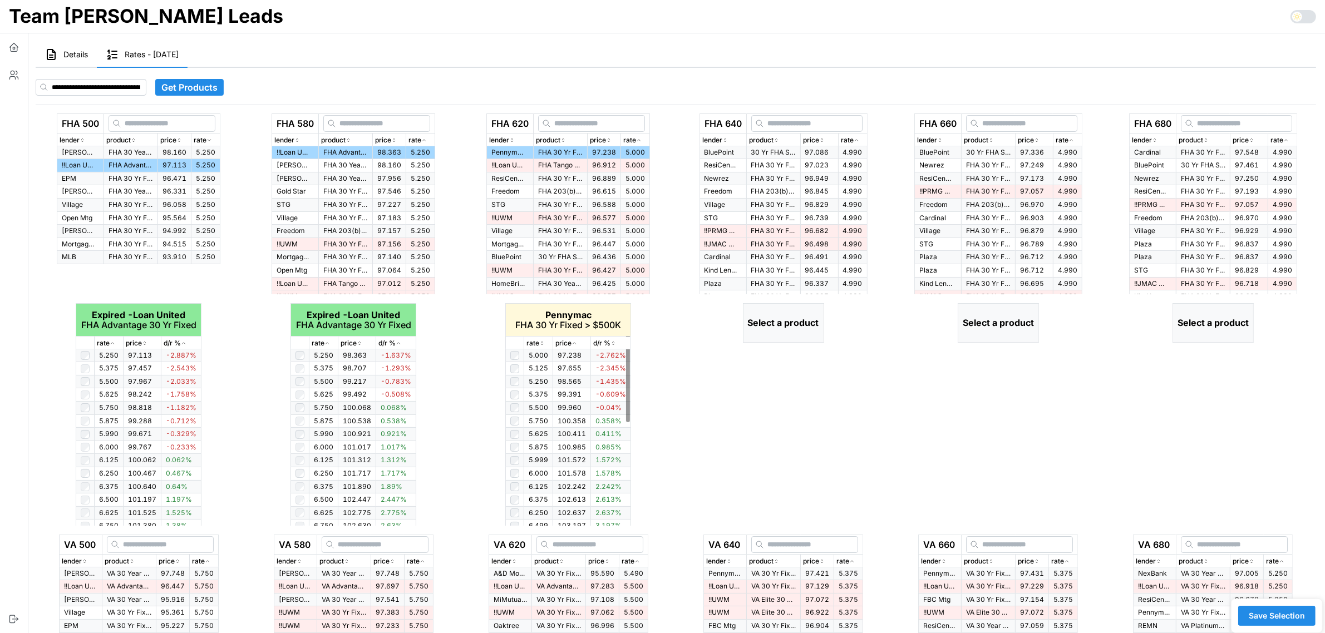
click at [540, 341] on icon "button" at bounding box center [542, 343] width 6 height 7
click at [858, 139] on icon "button" at bounding box center [857, 140] width 6 height 7
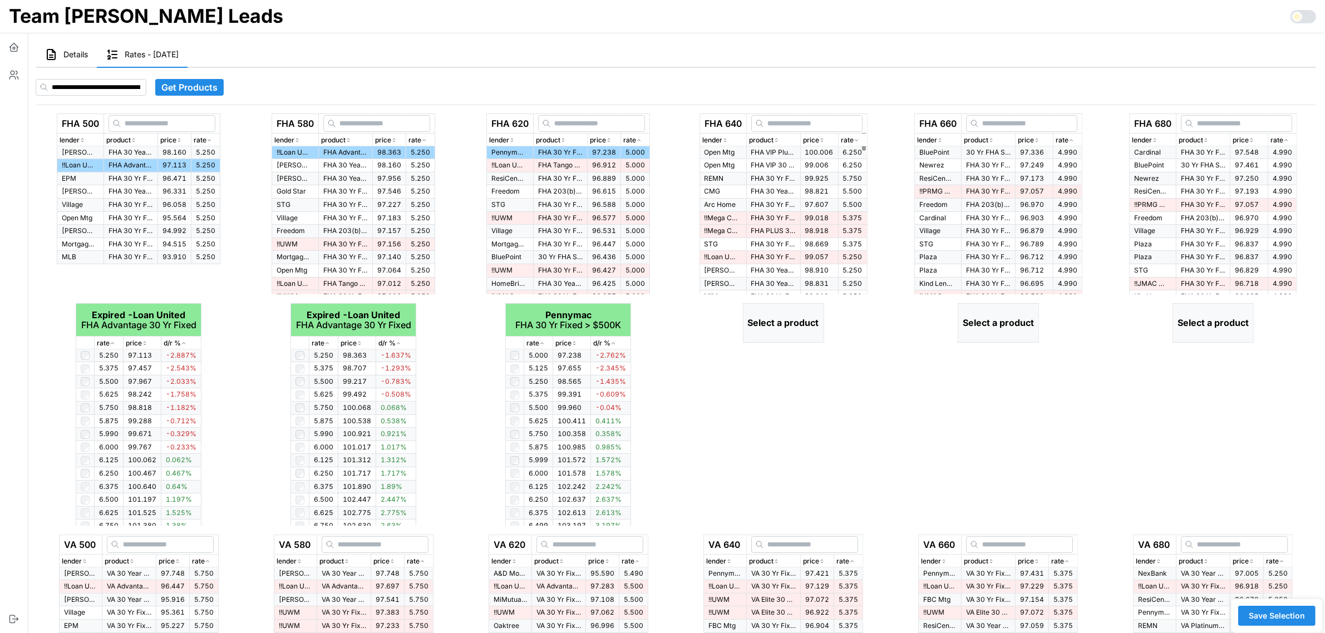
click at [859, 139] on icon "button" at bounding box center [857, 140] width 6 height 7
click at [772, 154] on p "30 Yr FHA Standard" at bounding box center [773, 152] width 45 height 9
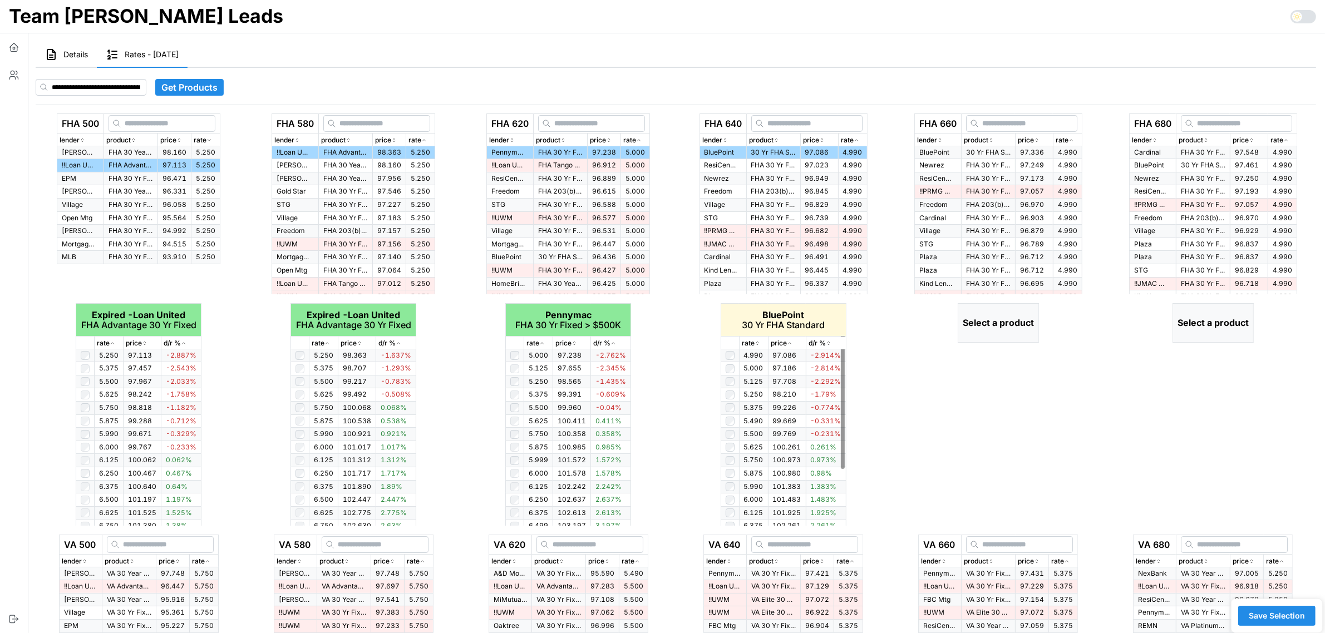
click at [753, 340] on p "rate" at bounding box center [748, 343] width 13 height 11
click at [757, 341] on icon "button" at bounding box center [758, 343] width 6 height 7
click at [1073, 137] on icon "button" at bounding box center [1071, 140] width 6 height 7
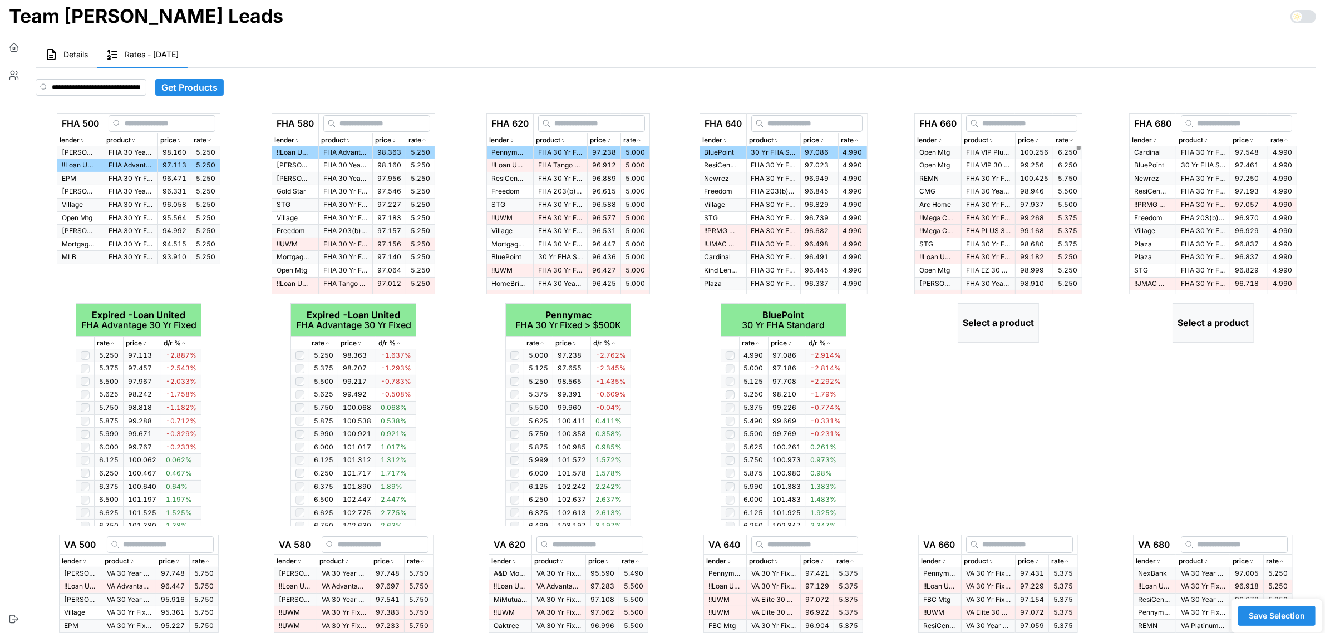
click at [1073, 137] on icon "button" at bounding box center [1071, 140] width 6 height 7
click at [994, 152] on p "30 Yr FHA Standard" at bounding box center [988, 152] width 45 height 9
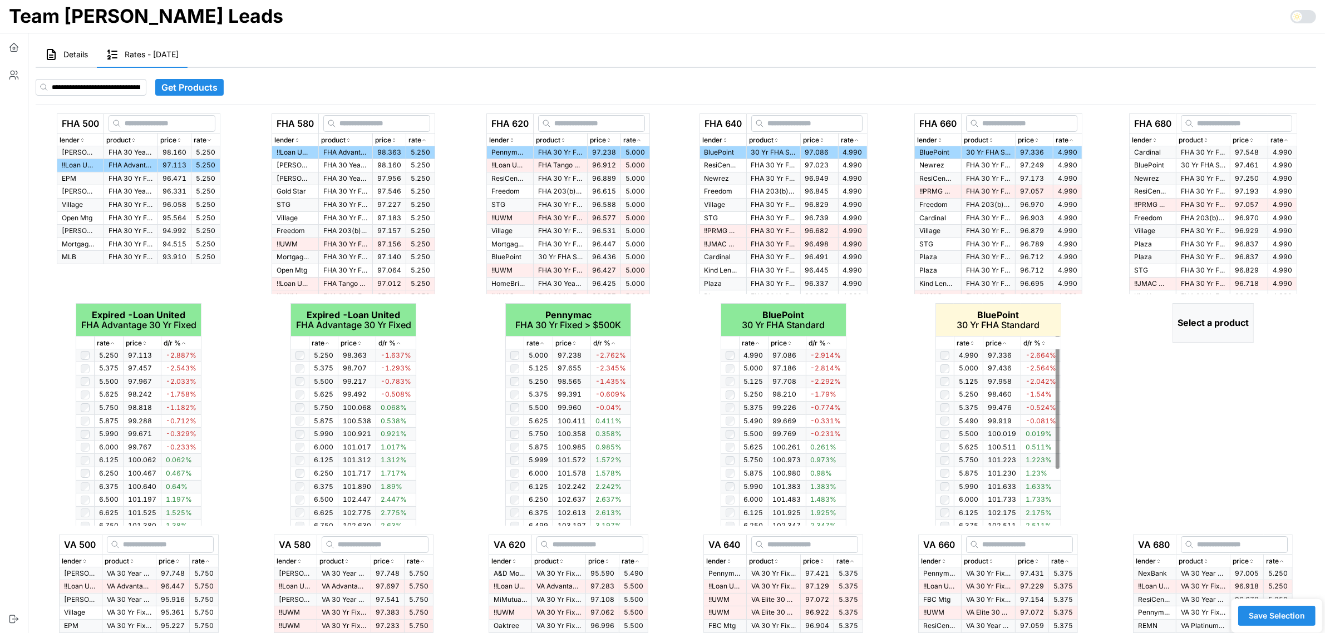
click at [966, 338] on p "rate" at bounding box center [963, 343] width 13 height 11
click at [973, 341] on icon "button" at bounding box center [972, 343] width 6 height 7
click at [1292, 141] on div "rate" at bounding box center [1282, 140] width 24 height 11
click at [1290, 135] on div "rate" at bounding box center [1282, 140] width 24 height 11
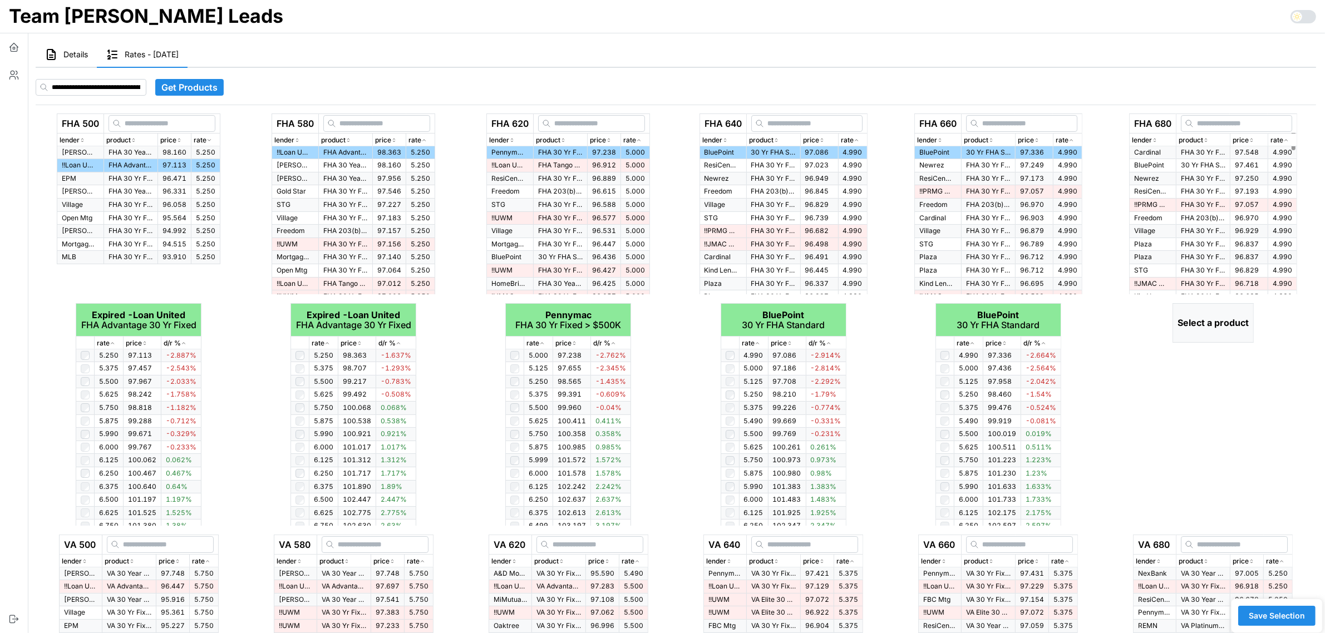
click at [1290, 135] on div "rate" at bounding box center [1282, 140] width 24 height 11
click at [1205, 151] on p "FHA 30 Yr Fixed" at bounding box center [1203, 152] width 45 height 9
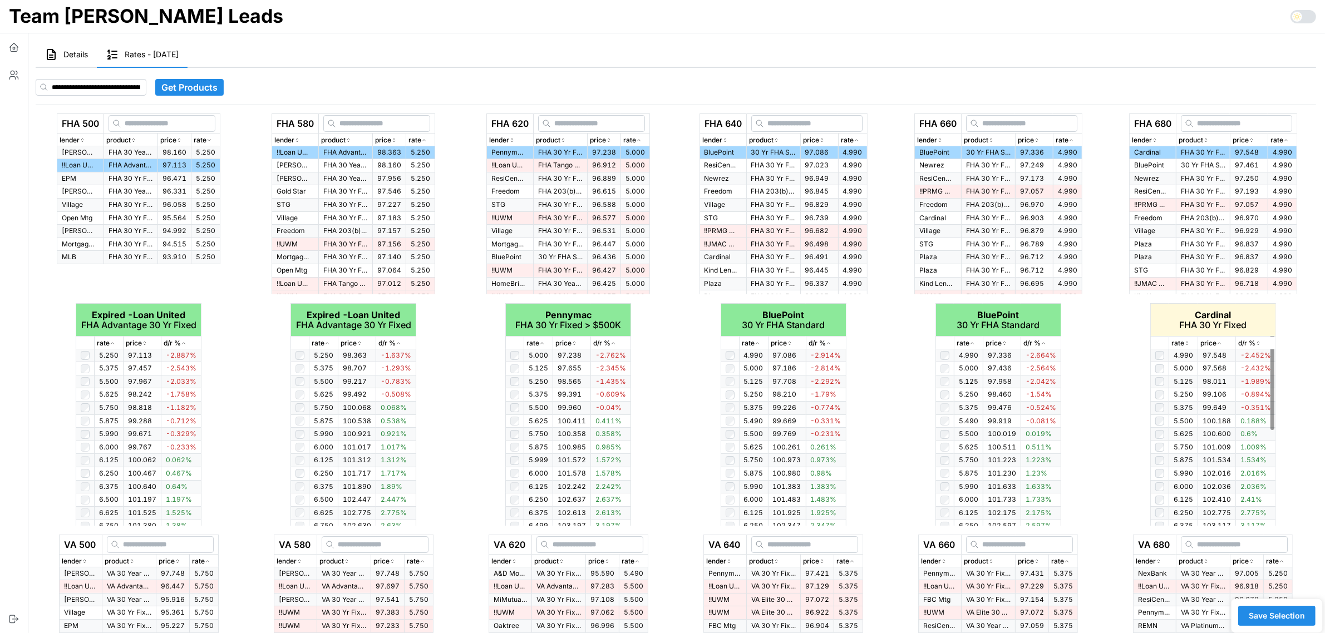
click at [1185, 343] on icon "button" at bounding box center [1187, 343] width 6 height 7
click at [1189, 339] on div "rate" at bounding box center [1183, 343] width 24 height 11
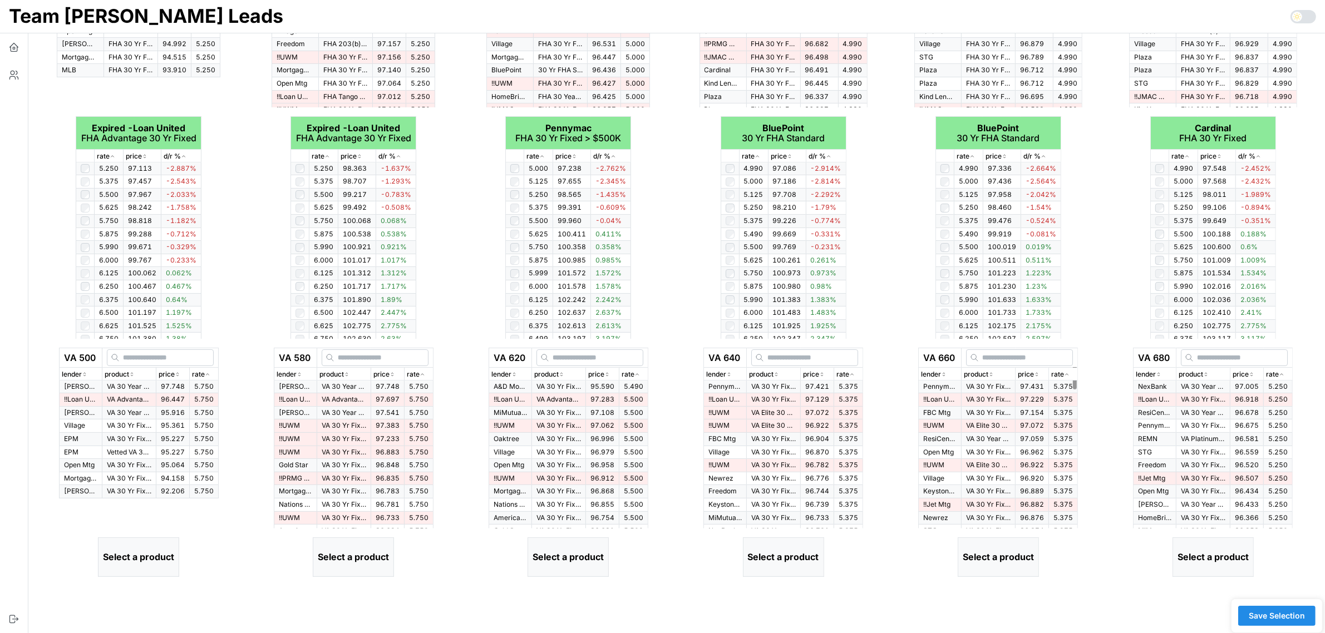
scroll to position [209, 0]
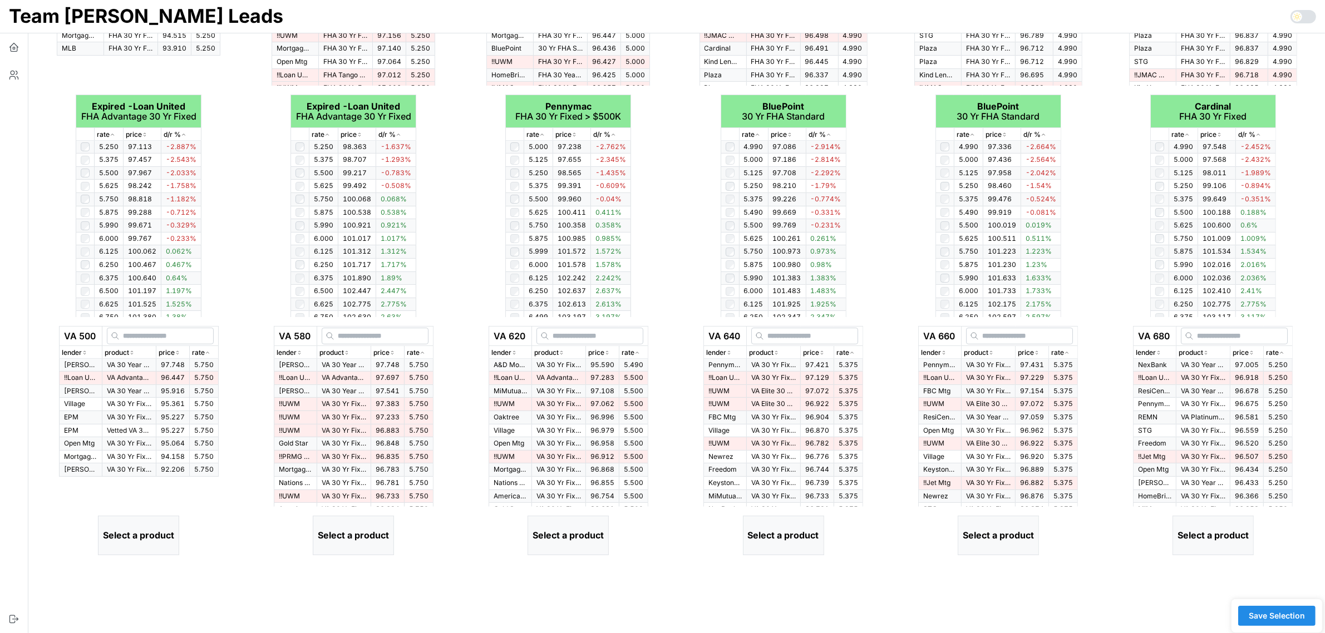
click at [199, 353] on p "rate" at bounding box center [198, 353] width 13 height 11
click at [209, 352] on icon "button" at bounding box center [207, 353] width 3 height 2
click at [121, 378] on p "VA Advantage 30 Yr Fixed" at bounding box center [129, 377] width 45 height 9
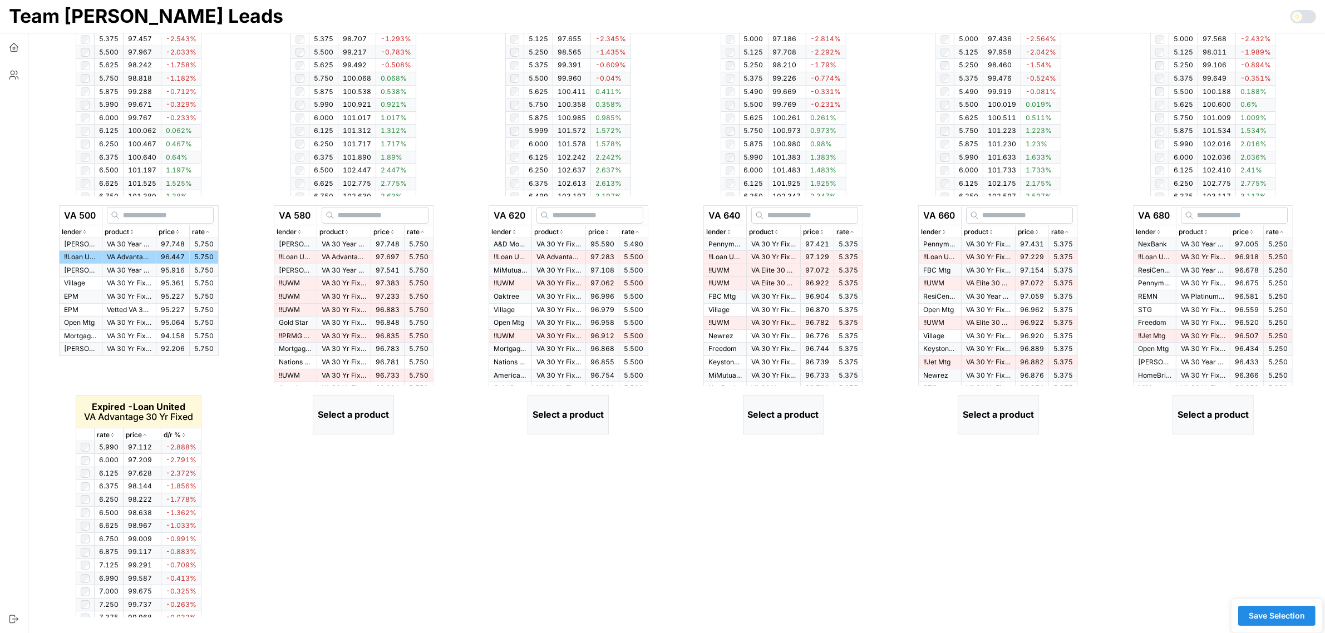
scroll to position [331, 0]
click at [113, 433] on icon "button" at bounding box center [113, 433] width 6 height 7
click at [113, 433] on icon "button" at bounding box center [112, 434] width 3 height 2
click at [423, 229] on icon "button" at bounding box center [423, 230] width 6 height 7
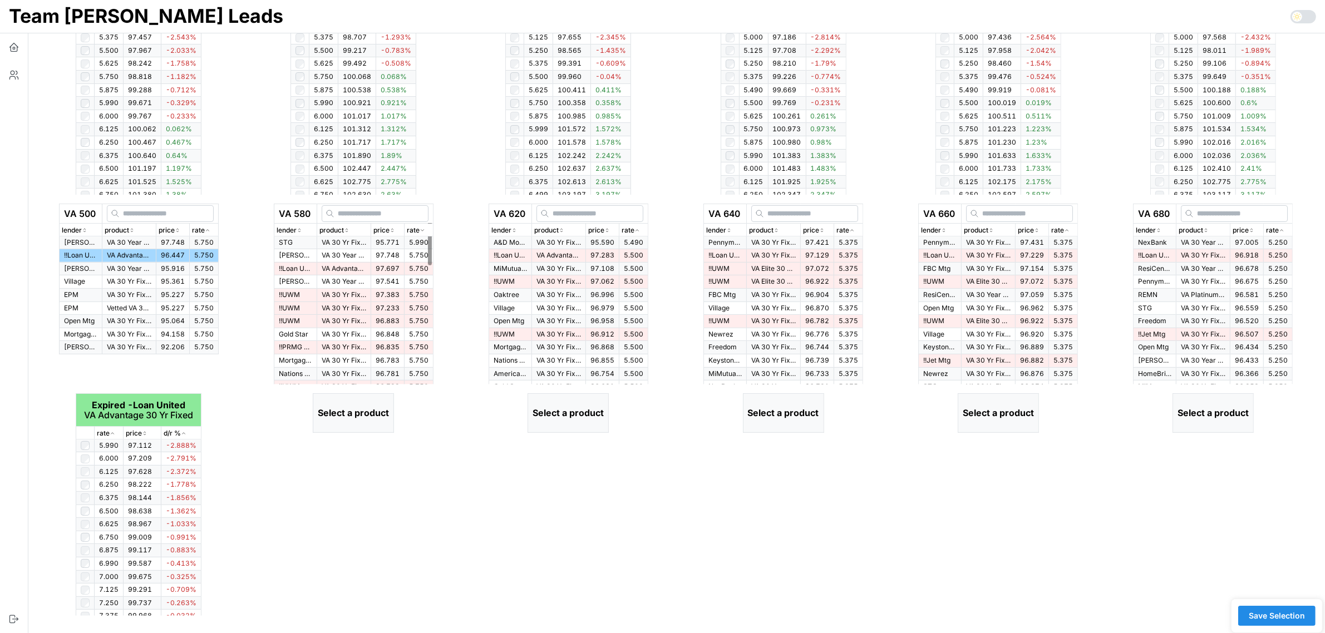
click at [428, 227] on div "rate" at bounding box center [419, 230] width 24 height 11
click at [381, 241] on span "97.748" at bounding box center [388, 242] width 24 height 8
click at [354, 254] on p "VA Advantage 30 Yr Fixed" at bounding box center [344, 255] width 45 height 9
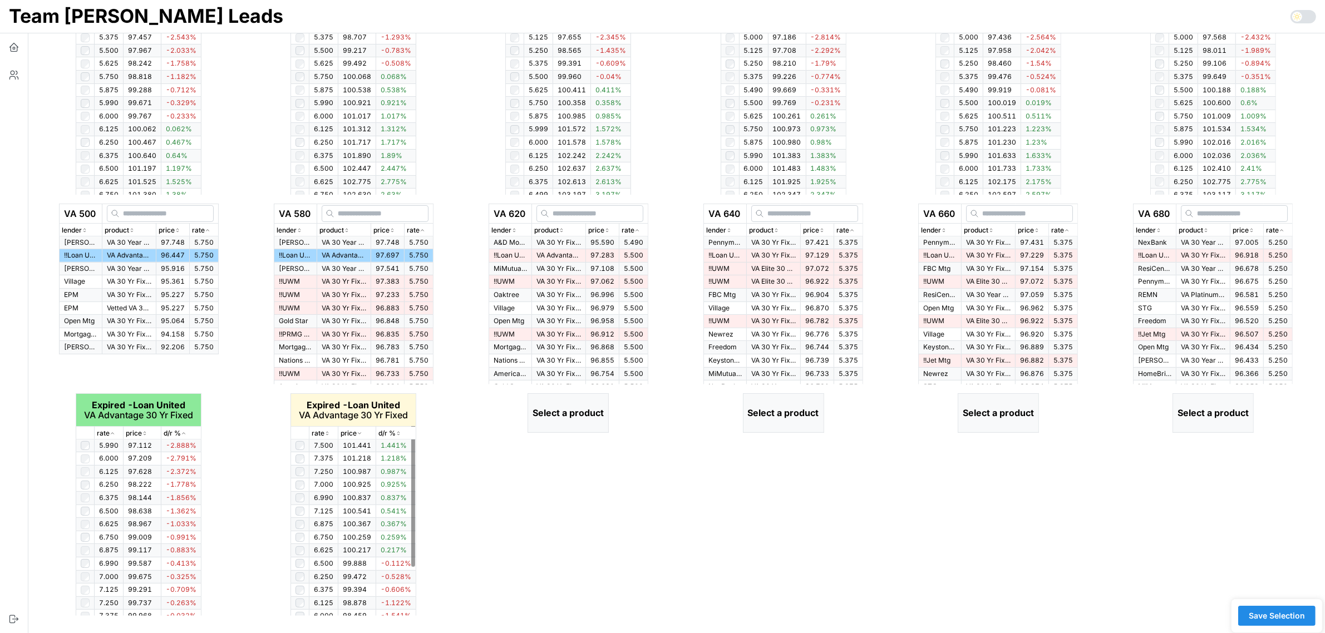
click at [327, 435] on icon "button" at bounding box center [327, 433] width 6 height 7
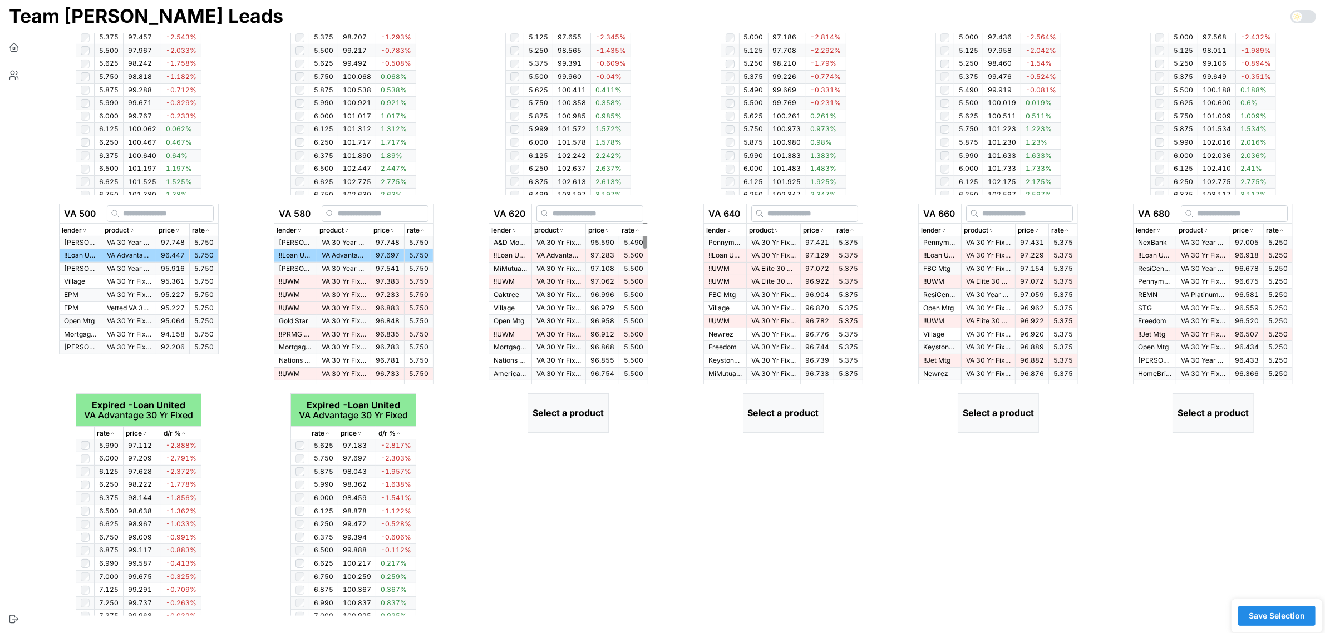
click at [640, 227] on icon "button" at bounding box center [637, 230] width 6 height 7
click at [551, 256] on p "VA Advantage 30 Yr Fixed" at bounding box center [558, 255] width 45 height 9
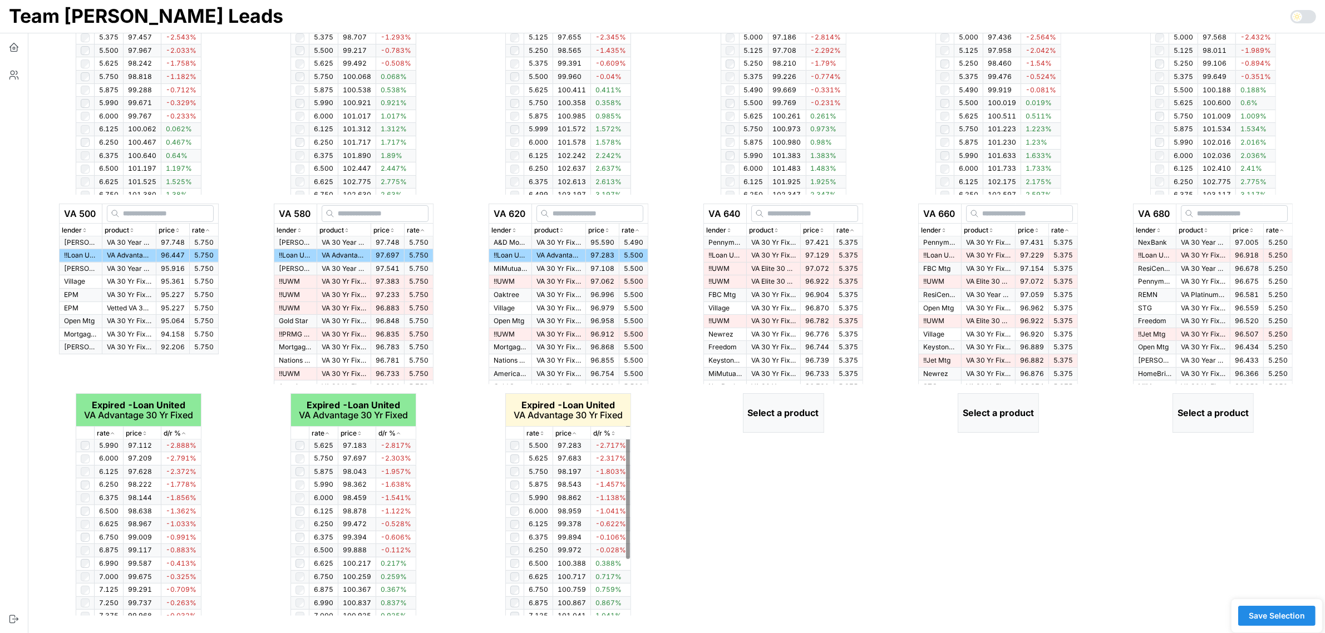
click at [536, 432] on p "rate" at bounding box center [532, 433] width 13 height 11
click at [543, 431] on icon "button" at bounding box center [542, 433] width 6 height 7
click at [855, 227] on icon "button" at bounding box center [852, 230] width 6 height 7
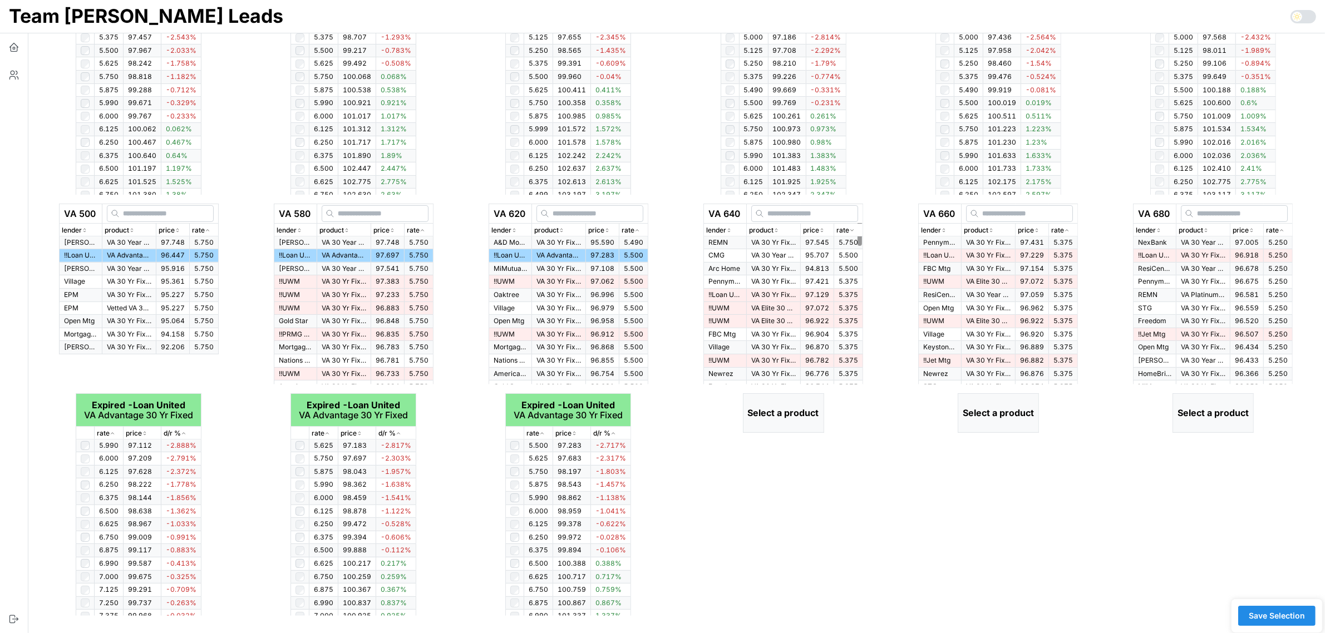
click at [855, 227] on icon "button" at bounding box center [852, 230] width 6 height 7
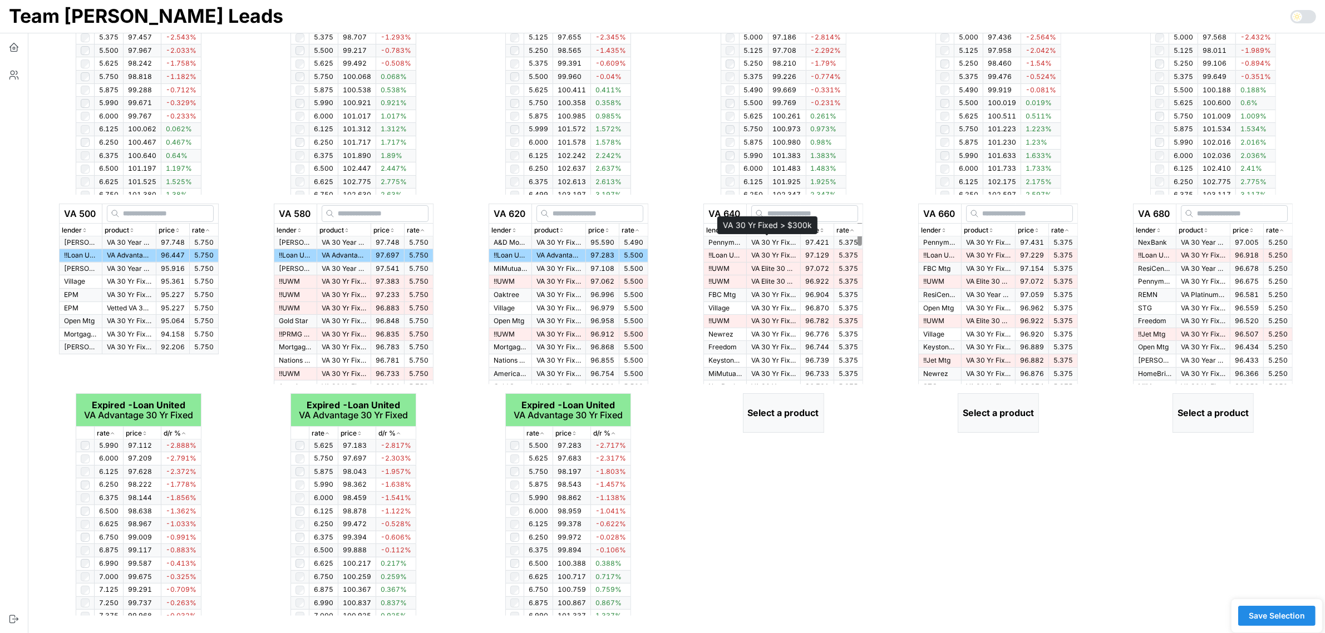
click at [782, 243] on p "VA 30 Yr Fixed > $300k" at bounding box center [773, 242] width 45 height 9
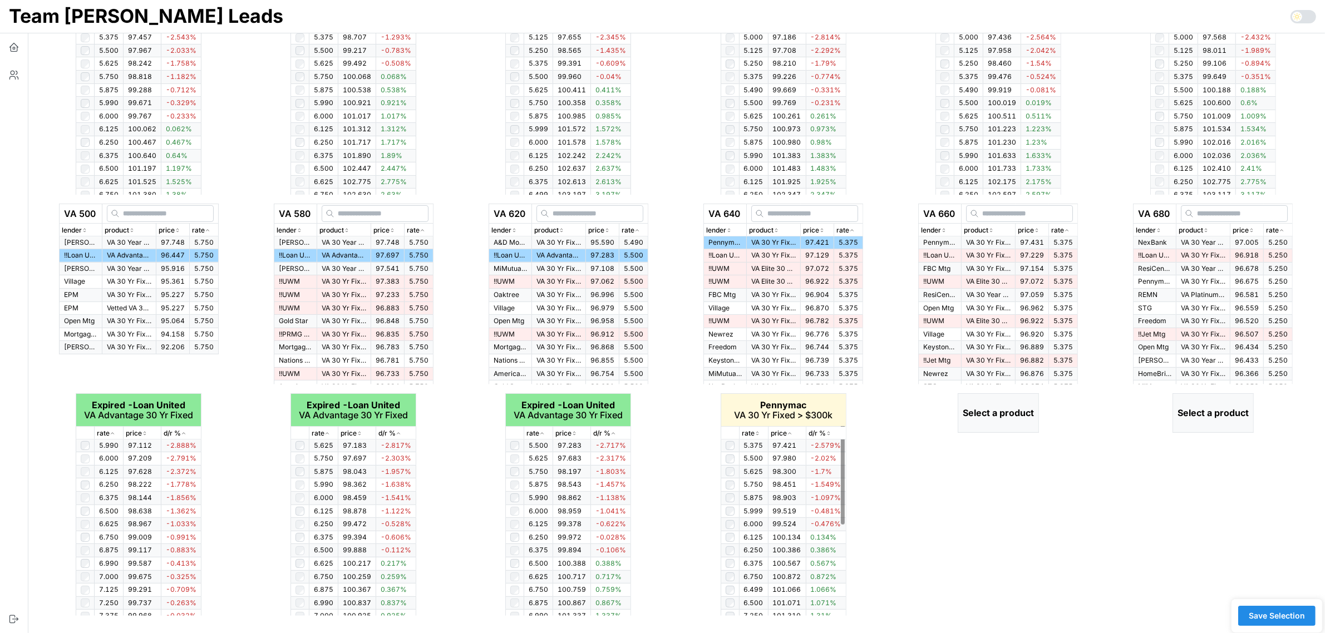
click at [760, 432] on icon "button" at bounding box center [758, 433] width 6 height 7
click at [1075, 232] on div "rate" at bounding box center [1063, 230] width 24 height 11
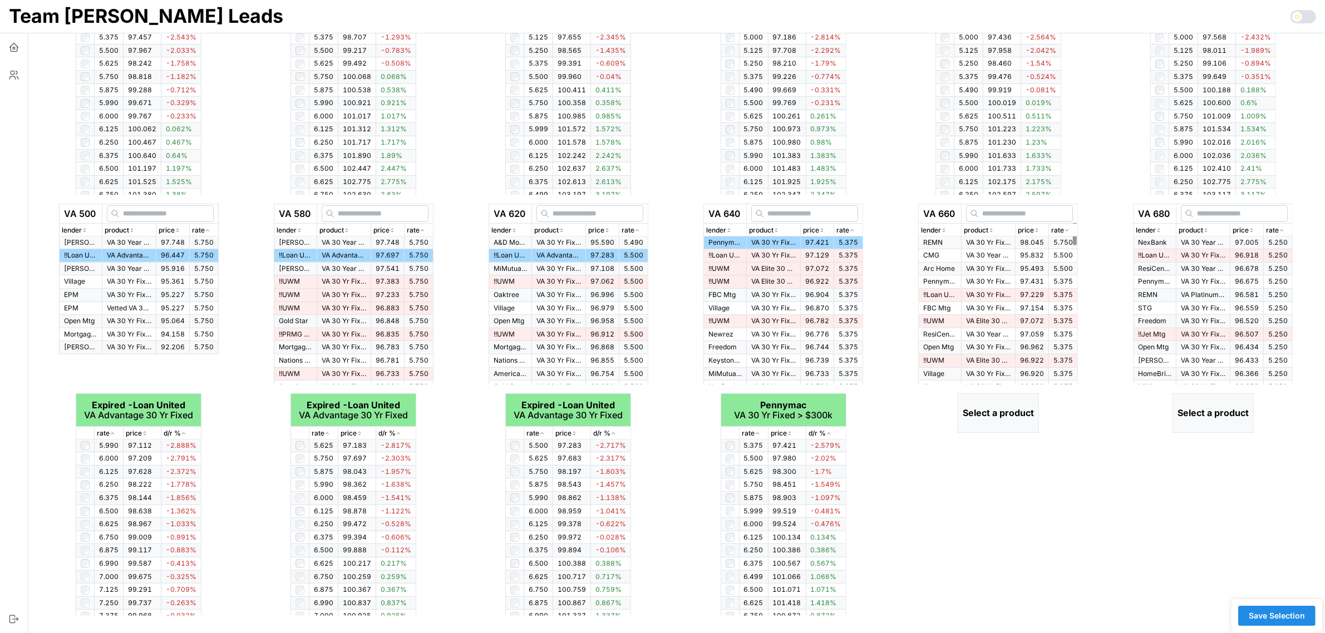
click at [1075, 232] on div "rate" at bounding box center [1063, 230] width 24 height 11
click at [992, 244] on p "VA 30 Yr Fixed > $300k" at bounding box center [988, 242] width 45 height 9
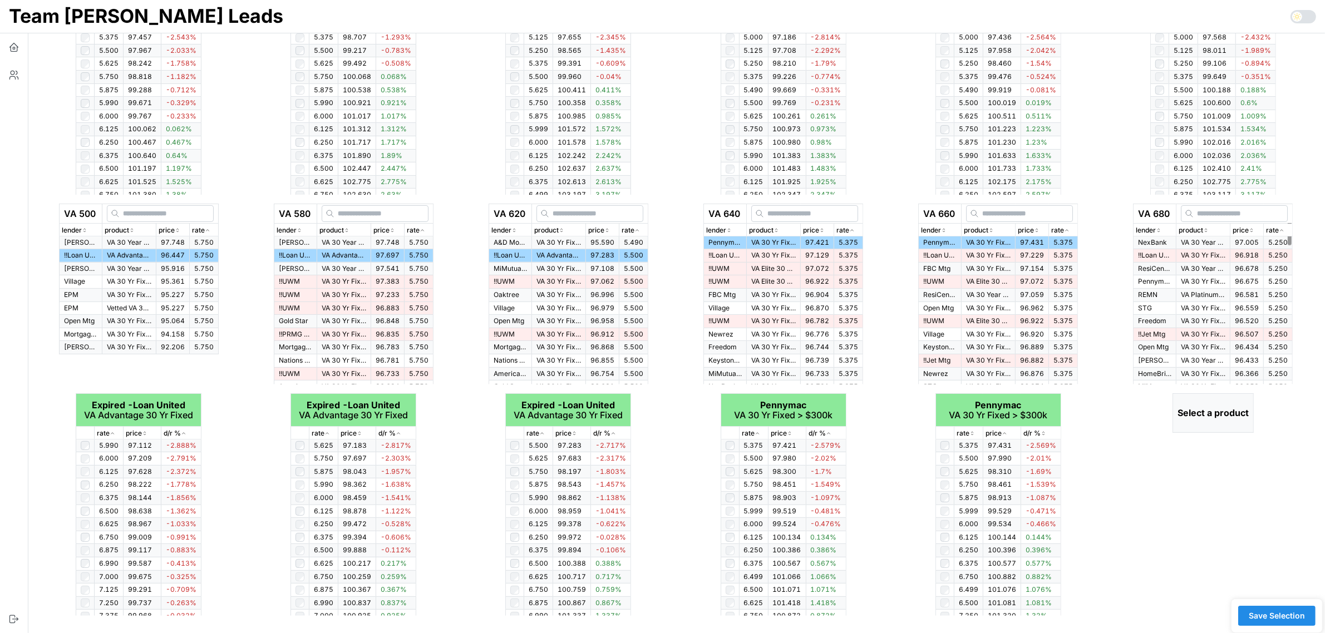
click at [1288, 229] on div "rate" at bounding box center [1278, 230] width 24 height 11
click at [1204, 245] on p "VA 30 Year Fixed" at bounding box center [1203, 242] width 45 height 9
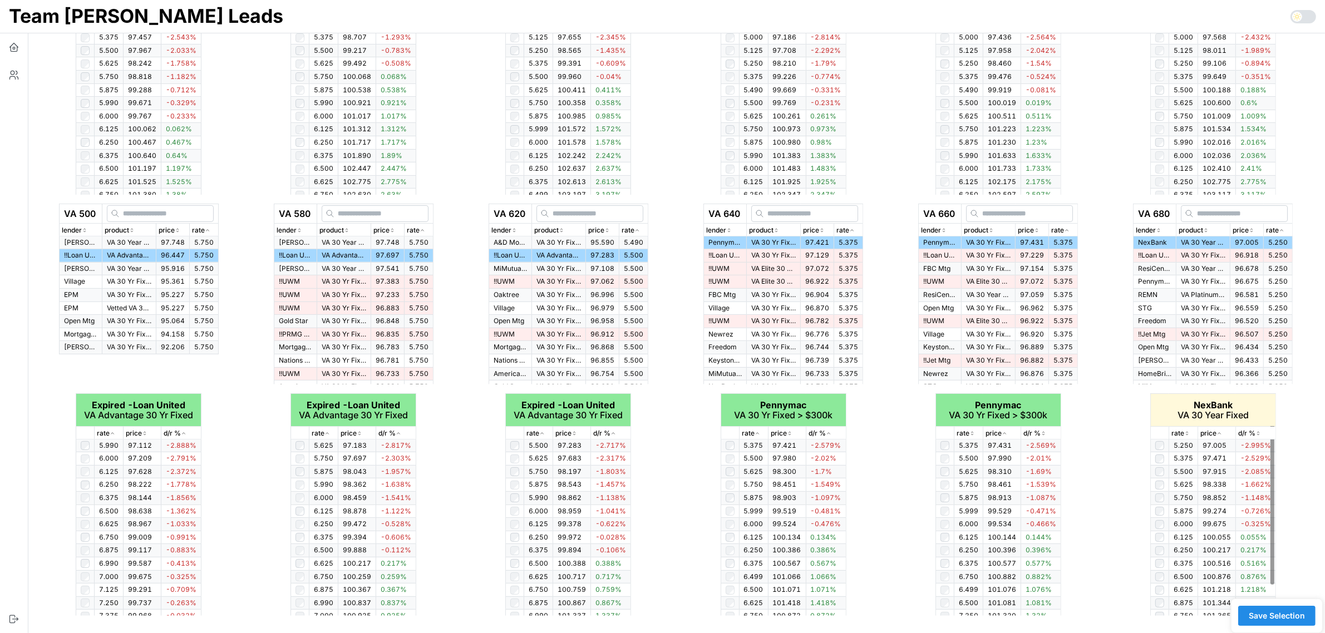
click at [1185, 434] on icon "button" at bounding box center [1187, 433] width 6 height 7
click at [1189, 431] on icon "button" at bounding box center [1187, 433] width 6 height 7
click at [1287, 618] on span "Save Selection" at bounding box center [1277, 616] width 56 height 19
click at [1275, 620] on span "Save Selection" at bounding box center [1277, 616] width 56 height 19
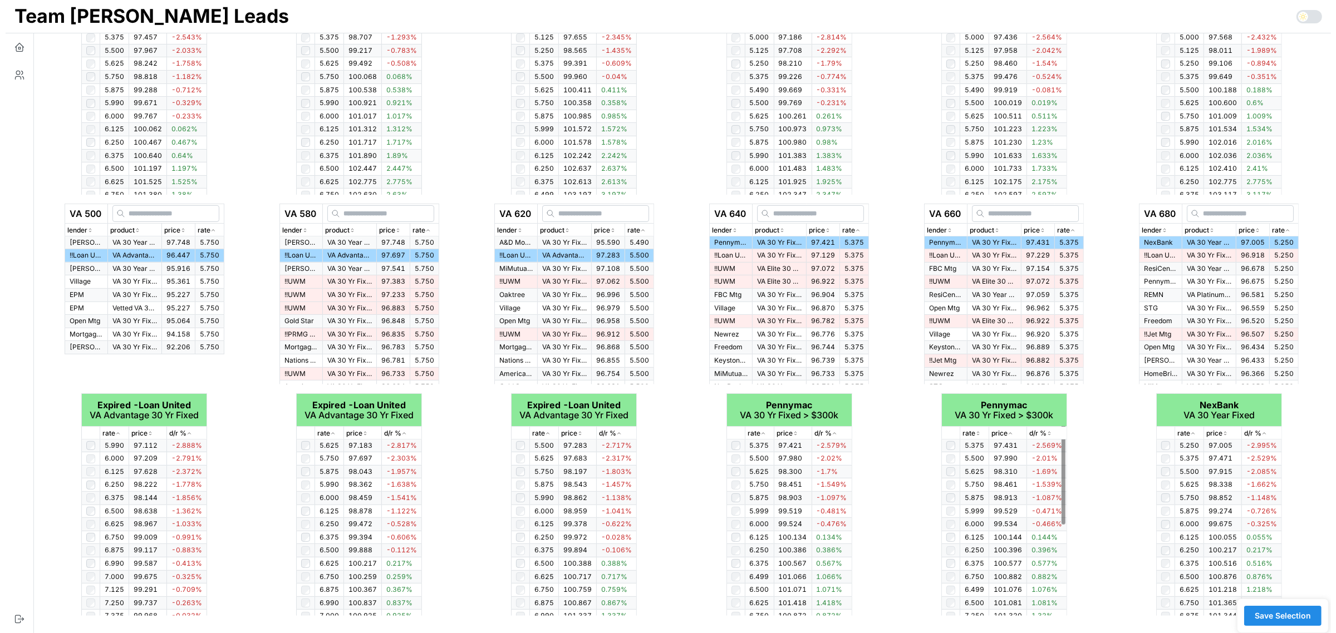
scroll to position [0, 0]
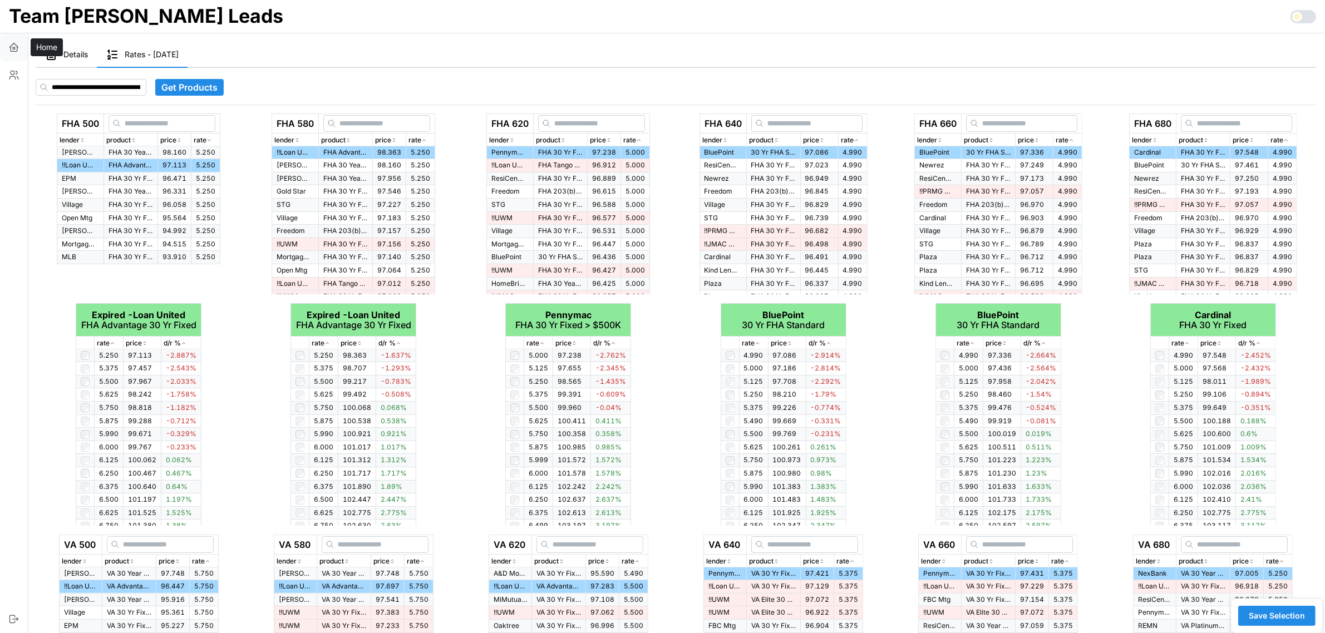
click at [11, 47] on icon "button" at bounding box center [13, 47] width 11 height 11
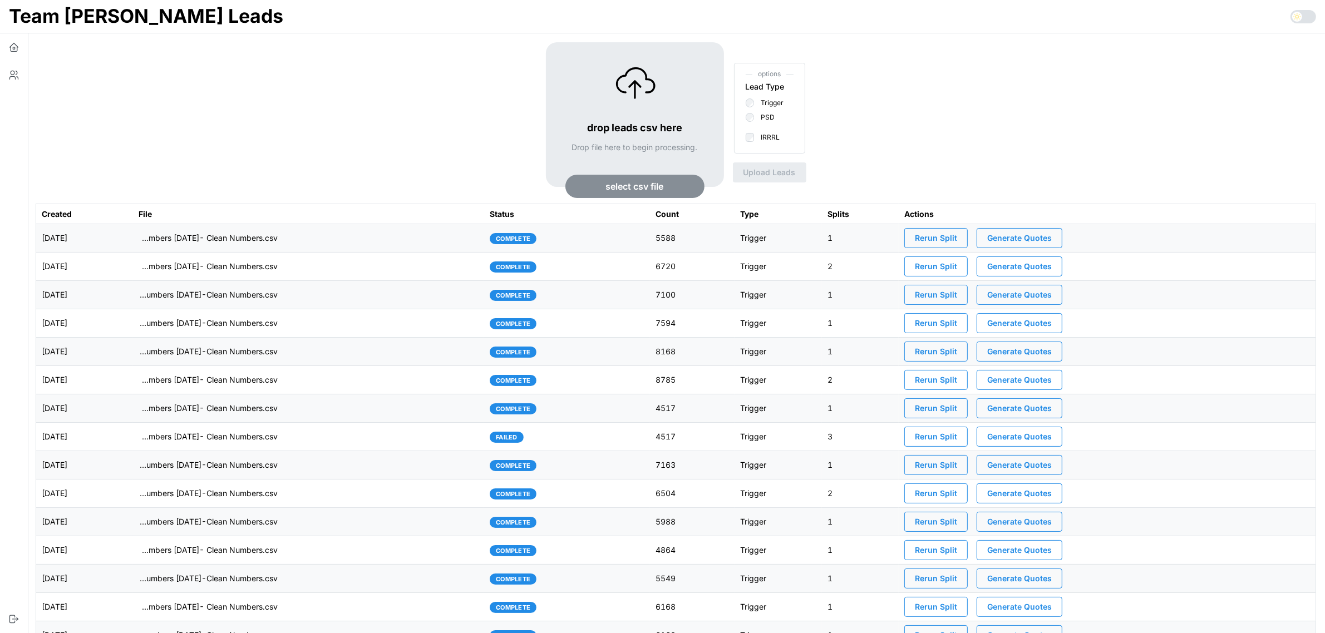
click at [1052, 242] on span "Generate Quotes" at bounding box center [1019, 238] width 65 height 19
